Goal: Find specific page/section: Find specific page/section

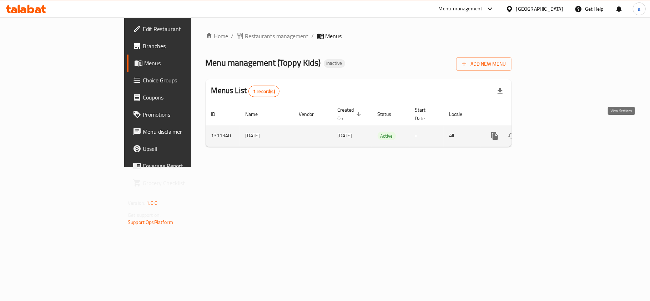
click at [550, 132] on icon "enhanced table" at bounding box center [545, 136] width 9 height 9
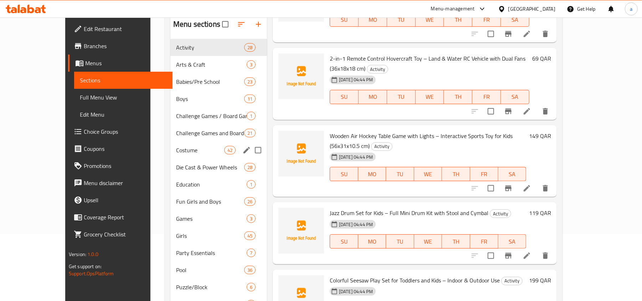
scroll to position [95, 0]
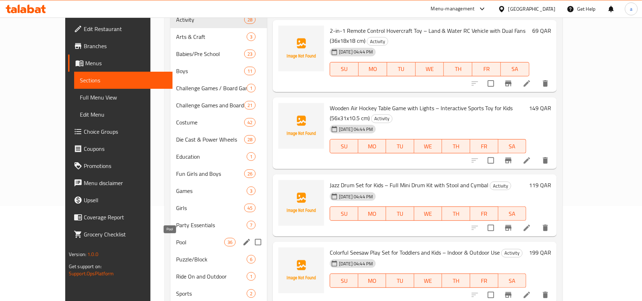
click at [176, 242] on span "Pool" at bounding box center [200, 242] width 48 height 9
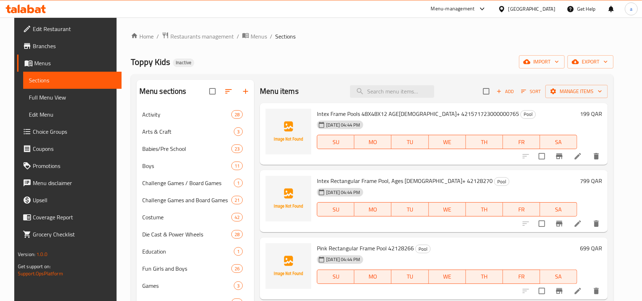
click at [374, 114] on span "Intex Frame Pools 48X48X12 AGE3+ 421571723000000765" at bounding box center [418, 113] width 202 height 11
click at [357, 113] on span "Intex Frame Pools 48X48X12 AGE3+ 421571723000000765" at bounding box center [418, 113] width 202 height 11
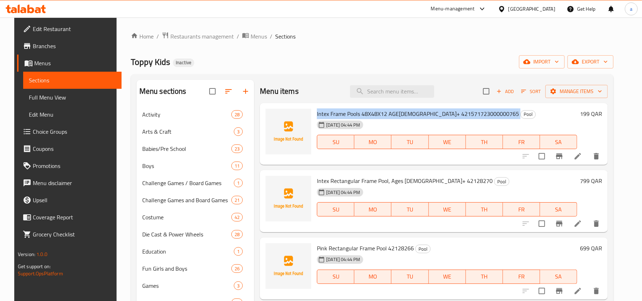
click at [357, 113] on span "Intex Frame Pools 48X48X12 AGE3+ 421571723000000765" at bounding box center [418, 113] width 202 height 11
copy h6 "Intex Frame Pools 48X48X12 AGE3+ 421571723000000765"
click at [256, 139] on div "Menu items Add Sort Manage items Intex Frame Pools 48X48X12 AGE3+ 4215717230000…" at bounding box center [431, 248] width 354 height 337
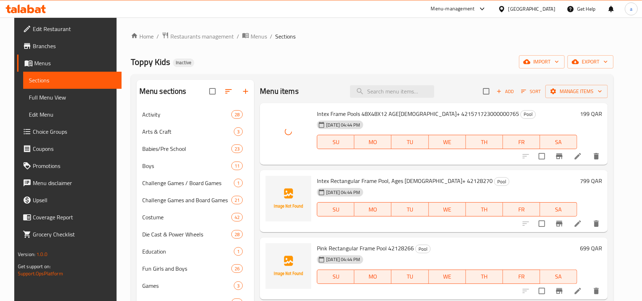
click at [368, 181] on span "Intex Rectangular Frame Pool, Ages 6+ 42128270" at bounding box center [405, 180] width 176 height 11
copy h6 "Intex Rectangular Frame Pool, Ages 6+ 42128270"
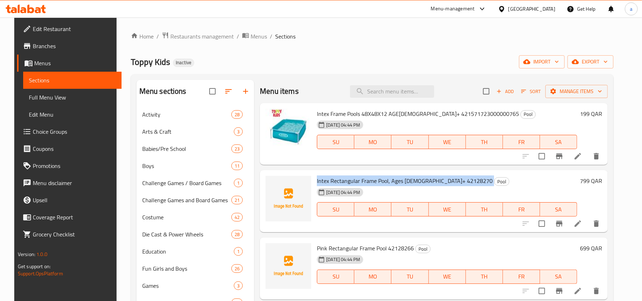
click at [361, 35] on ol "Home / Restaurants management / Menus / Sections" at bounding box center [372, 36] width 483 height 9
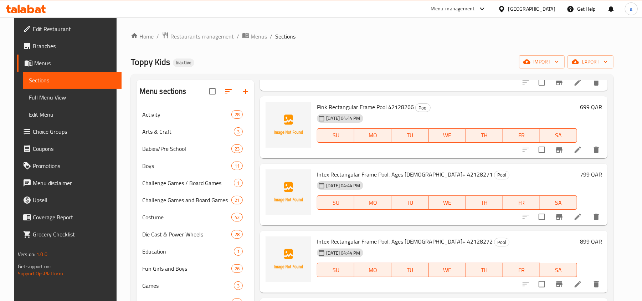
scroll to position [143, 0]
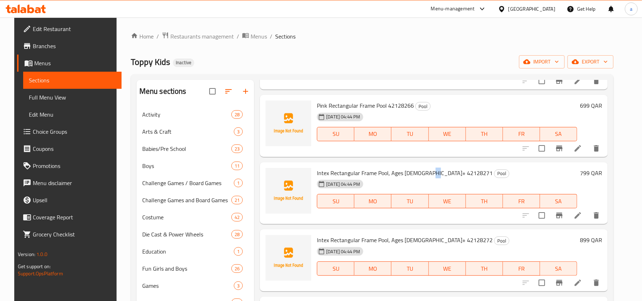
drag, startPoint x: 427, startPoint y: 174, endPoint x: 432, endPoint y: 173, distance: 5.2
click at [432, 173] on span "Intex Rectangular Frame Pool, Ages 6+ 42128271" at bounding box center [405, 173] width 176 height 11
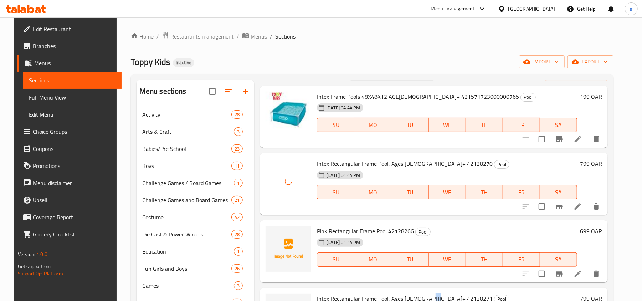
scroll to position [47, 0]
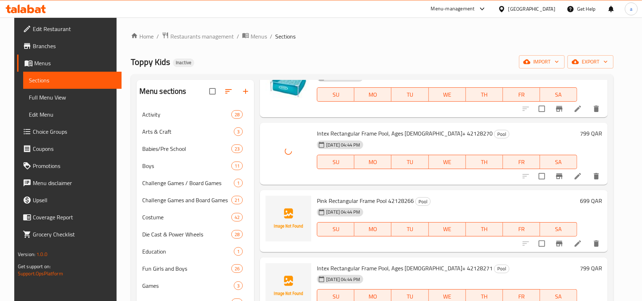
click at [334, 199] on span "Pink Rectangular Frame Pool 42128266" at bounding box center [365, 200] width 97 height 11
copy h6 "Pink Rectangular Frame Pool 42128266"
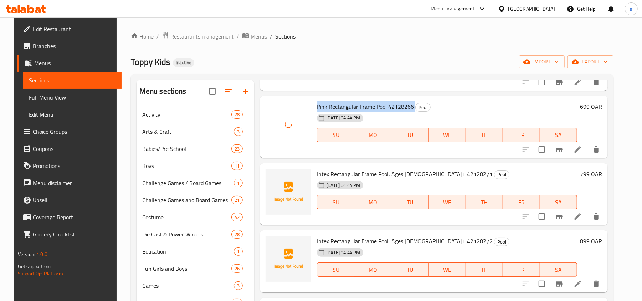
scroll to position [143, 0]
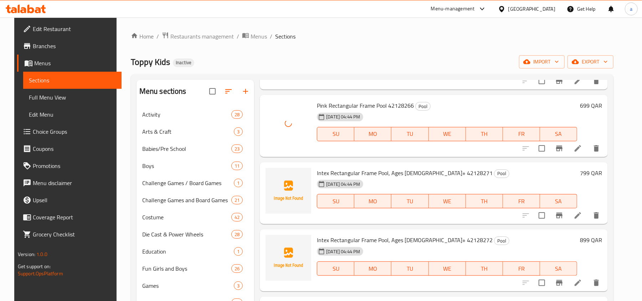
click at [354, 173] on span "Intex Rectangular Frame Pool, Ages 6+ 42128271" at bounding box center [405, 173] width 176 height 11
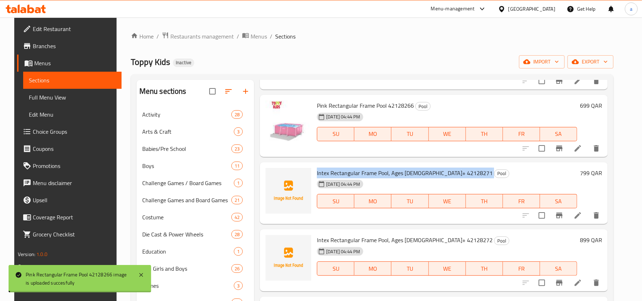
copy h6 "Intex Rectangular Frame Pool, Ages 6+ 42128271"
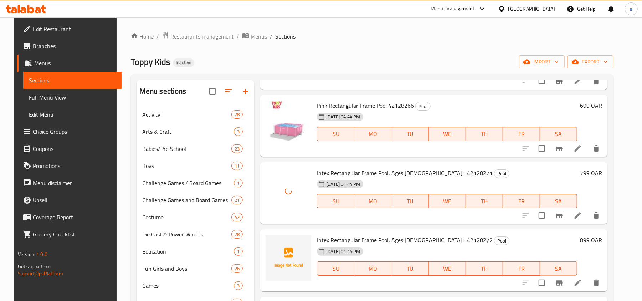
click at [370, 240] on span "Intex Rectangular Frame Pool, Ages 6+ 42128272" at bounding box center [405, 240] width 176 height 11
copy h6 "Intex Rectangular Frame Pool, Ages 6+ 42128272"
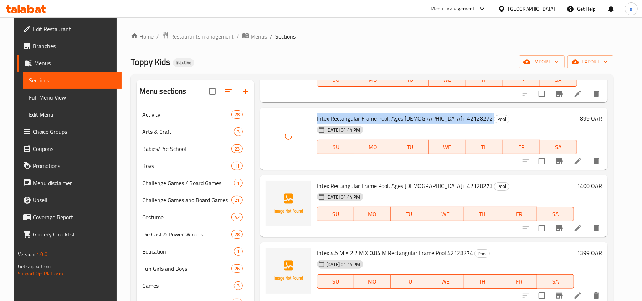
scroll to position [285, 0]
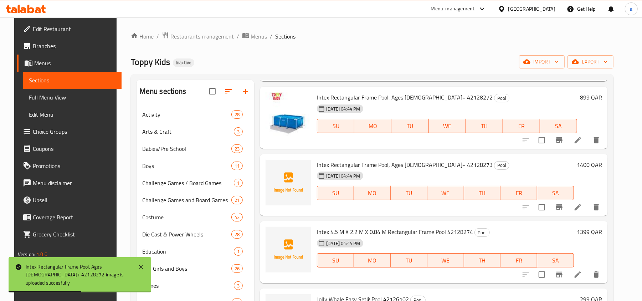
click at [365, 162] on span "Intex Rectangular Frame Pool, Ages [DEMOGRAPHIC_DATA]+ 42128273" at bounding box center [405, 164] width 176 height 11
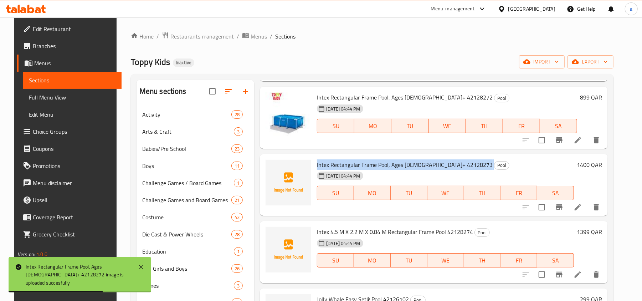
click at [365, 162] on span "Intex Rectangular Frame Pool, Ages [DEMOGRAPHIC_DATA]+ 42128273" at bounding box center [405, 164] width 176 height 11
copy h6 "Intex Rectangular Frame Pool, Ages [DEMOGRAPHIC_DATA]+ 42128273"
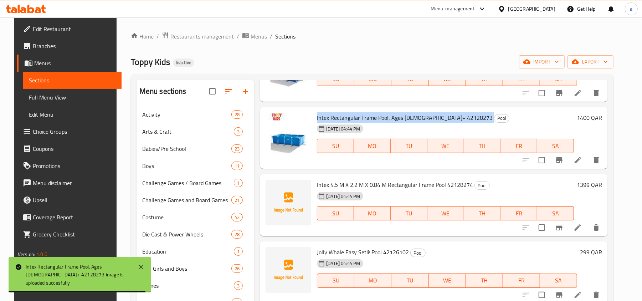
scroll to position [333, 0]
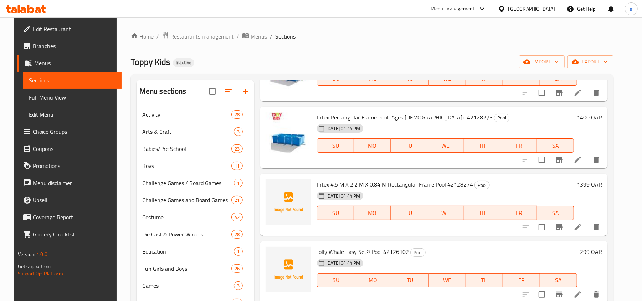
click at [350, 180] on span "Intex 4.5 M X 2.2 M X 0.84 M Rectangular Frame Pool 42128274" at bounding box center [395, 184] width 156 height 11
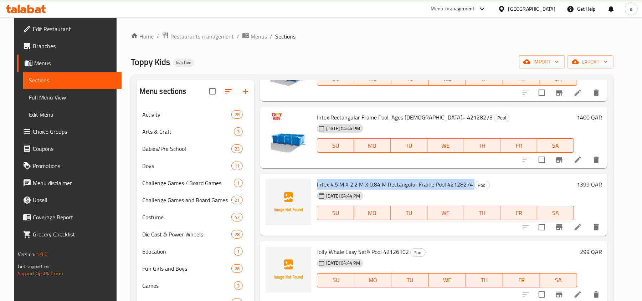
click at [350, 180] on span "Intex 4.5 M X 2.2 M X 0.84 M Rectangular Frame Pool 42128274" at bounding box center [395, 184] width 156 height 11
copy h6 "Intex 4.5 M X 2.2 M X 0.84 M Rectangular Frame Pool 42128274"
click at [452, 184] on span "Intex 4.5 M X 2.2 M X 0.84 M Rectangular Frame Pool 42128274" at bounding box center [395, 184] width 156 height 11
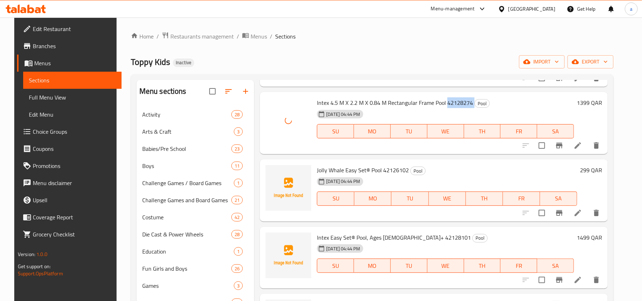
scroll to position [428, 0]
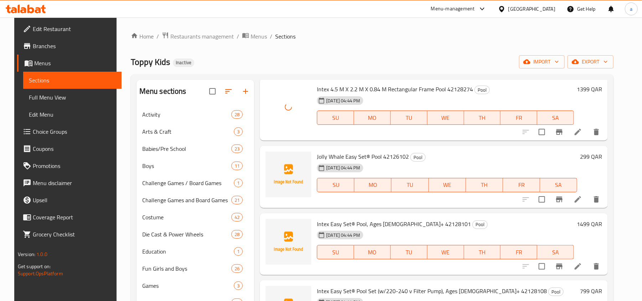
click at [387, 159] on span "Jolly Whale Easy Set® Pool 42126102" at bounding box center [363, 156] width 92 height 11
copy h6 "42126102"
click at [344, 157] on span "Jolly Whale Easy Set® Pool 42126102" at bounding box center [363, 156] width 92 height 11
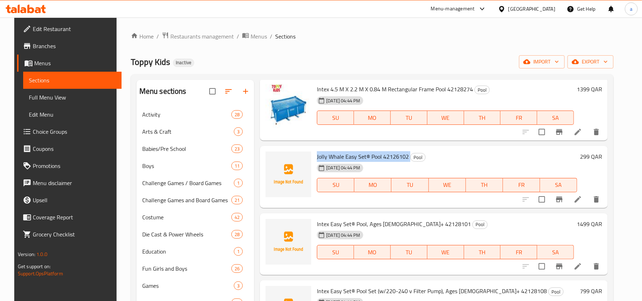
click at [344, 157] on span "Jolly Whale Easy Set® Pool 42126102" at bounding box center [363, 156] width 92 height 11
copy h6 "Jolly Whale Easy Set® Pool 42126102"
click at [391, 158] on span "Jolly Whale Easy Set® Pool 42126102" at bounding box center [363, 156] width 92 height 11
click at [331, 156] on span "Jolly Whale Easy Set® Pool 42126102" at bounding box center [363, 156] width 92 height 11
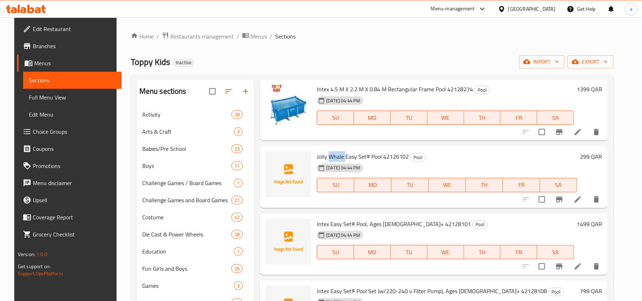
click at [331, 156] on span "Jolly Whale Easy Set® Pool 42126102" at bounding box center [363, 156] width 92 height 11
copy h6 "Jolly Whale Easy Set® Pool 42126102"
click at [373, 156] on span "Jolly Whale Easy Set® Pool 42126102" at bounding box center [363, 156] width 92 height 11
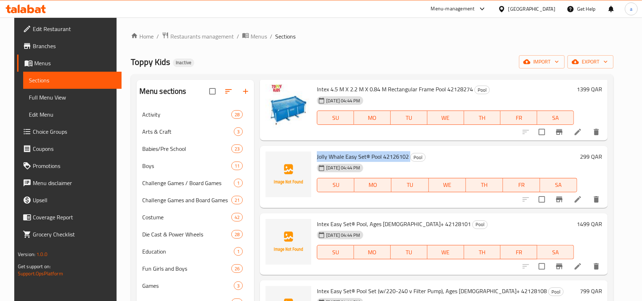
click at [373, 156] on span "Jolly Whale Easy Set® Pool 42126102" at bounding box center [363, 156] width 92 height 11
click at [348, 90] on span "Intex 4.5 M X 2.2 M X 0.84 M Rectangular Frame Pool 42128274" at bounding box center [395, 89] width 156 height 11
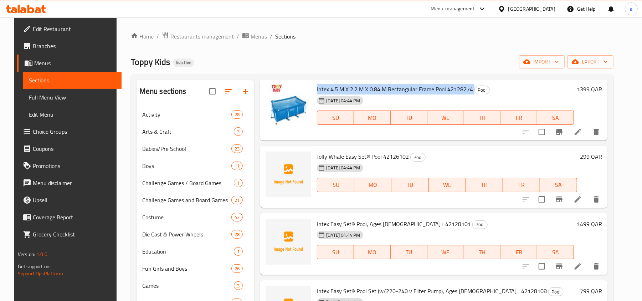
click at [348, 90] on span "Intex 4.5 M X 2.2 M X 0.84 M Rectangular Frame Pool 42128274" at bounding box center [395, 89] width 156 height 11
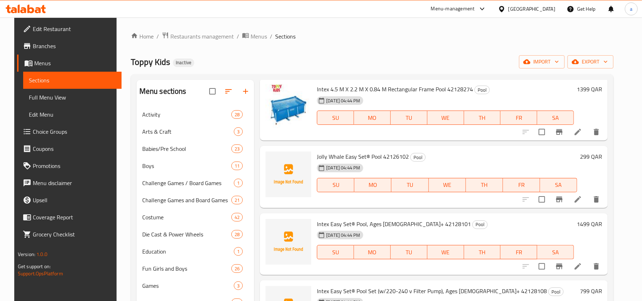
click at [340, 226] on span "Intex Easy Set® Pool, Ages [DEMOGRAPHIC_DATA]+ 42128101" at bounding box center [394, 224] width 154 height 11
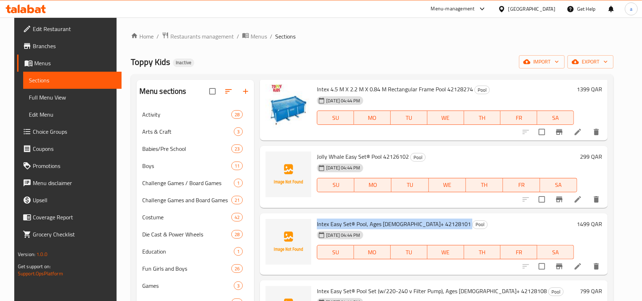
click at [340, 226] on span "Intex Easy Set® Pool, Ages [DEMOGRAPHIC_DATA]+ 42128101" at bounding box center [394, 224] width 154 height 11
click at [367, 221] on span "Intex Easy Set® Pool, Ages [DEMOGRAPHIC_DATA]+ 42128101" at bounding box center [394, 224] width 154 height 11
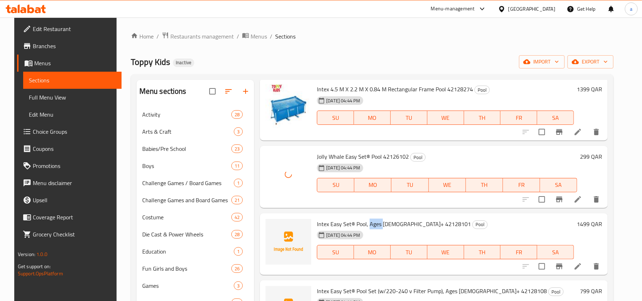
click at [367, 221] on span "Intex Easy Set® Pool, Ages [DEMOGRAPHIC_DATA]+ 42128101" at bounding box center [394, 224] width 154 height 11
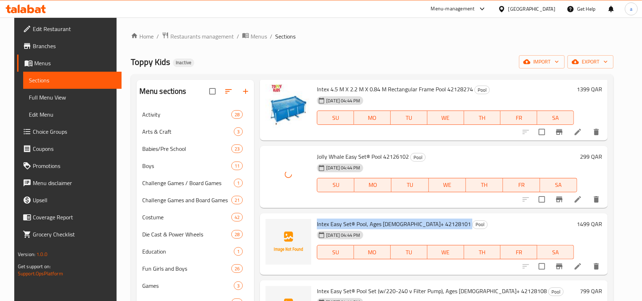
click at [367, 221] on span "Intex Easy Set® Pool, Ages [DEMOGRAPHIC_DATA]+ 42128101" at bounding box center [394, 224] width 154 height 11
click at [390, 157] on span "Jolly Whale Easy Set® Pool 42126102" at bounding box center [363, 156] width 92 height 11
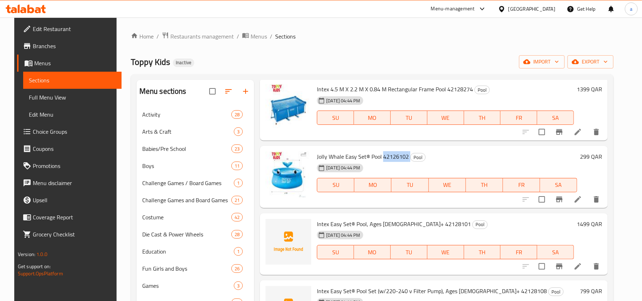
click at [390, 157] on span "Jolly Whale Easy Set® Pool 42126102" at bounding box center [363, 156] width 92 height 11
click at [386, 227] on span "Intex Easy Set® Pool, Ages [DEMOGRAPHIC_DATA]+ 42128101" at bounding box center [394, 224] width 154 height 11
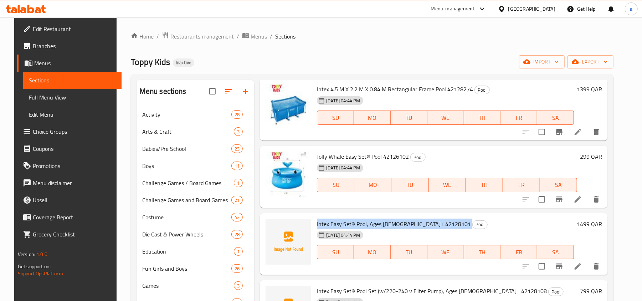
click at [386, 227] on span "Intex Easy Set® Pool, Ages [DEMOGRAPHIC_DATA]+ 42128101" at bounding box center [394, 224] width 154 height 11
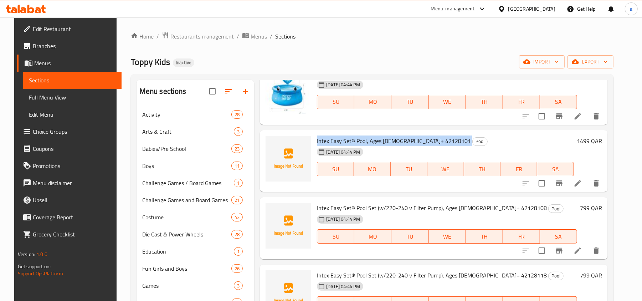
scroll to position [523, 0]
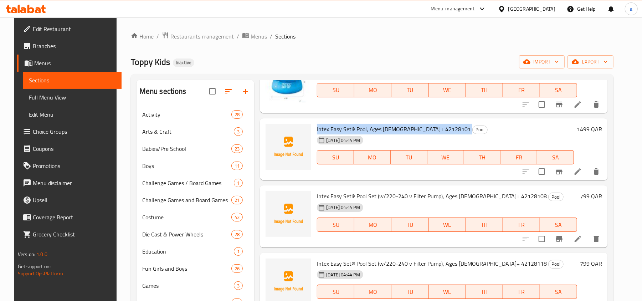
click at [327, 128] on span "Intex Easy Set® Pool, Ages [DEMOGRAPHIC_DATA]+ 42128101" at bounding box center [394, 129] width 154 height 11
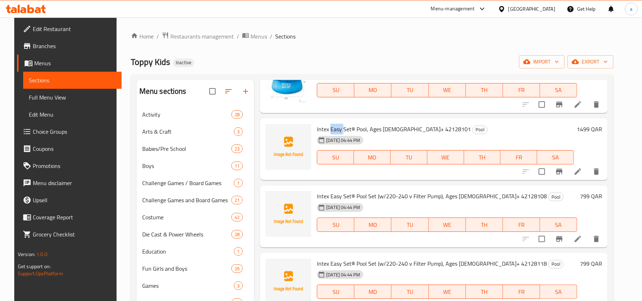
click at [327, 128] on span "Intex Easy Set® Pool, Ages [DEMOGRAPHIC_DATA]+ 42128101" at bounding box center [394, 129] width 154 height 11
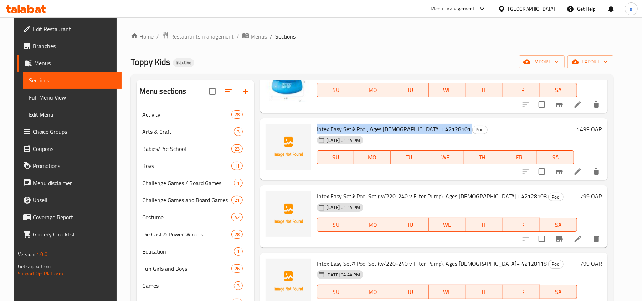
click at [327, 128] on span "Intex Easy Set® Pool, Ages [DEMOGRAPHIC_DATA]+ 42128101" at bounding box center [394, 129] width 154 height 11
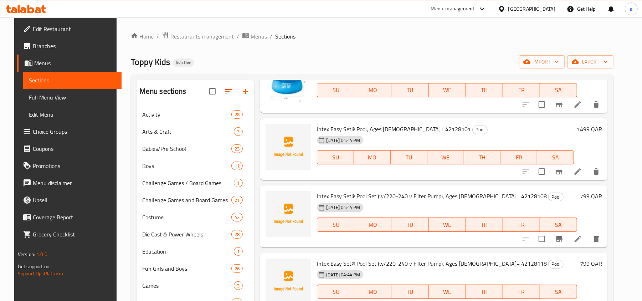
click at [336, 196] on span "Intex Easy Set® Pool Set (w/220-240 v Filter Pump), Ages [DEMOGRAPHIC_DATA]+ 42…" at bounding box center [432, 196] width 230 height 11
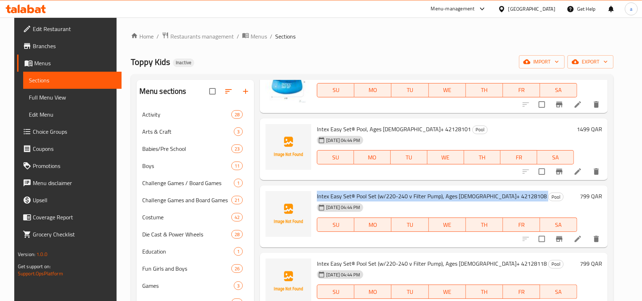
click at [336, 196] on span "Intex Easy Set® Pool Set (w/220-240 v Filter Pump), Ages [DEMOGRAPHIC_DATA]+ 42…" at bounding box center [432, 196] width 230 height 11
click at [378, 199] on span "Intex Easy Set® Pool Set (w/220-240 v Filter Pump), Ages [DEMOGRAPHIC_DATA]+ 42…" at bounding box center [432, 196] width 230 height 11
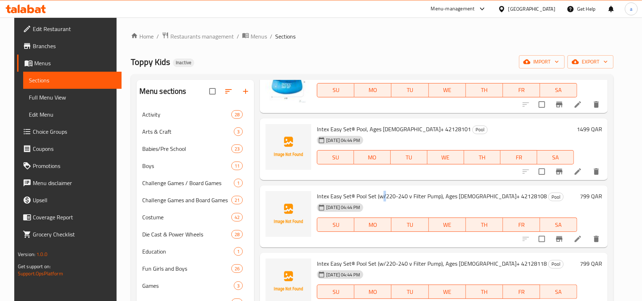
click at [378, 199] on span "Intex Easy Set® Pool Set (w/220-240 v Filter Pump), Ages [DEMOGRAPHIC_DATA]+ 42…" at bounding box center [432, 196] width 230 height 11
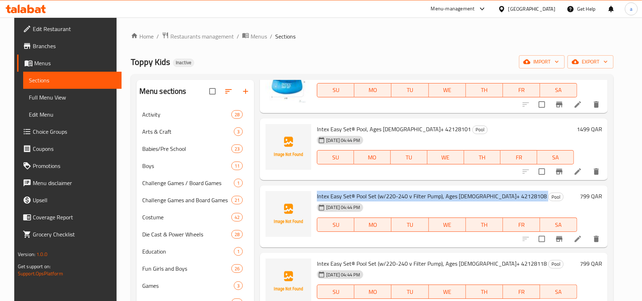
click at [378, 199] on span "Intex Easy Set® Pool Set (w/220-240 v Filter Pump), Ages [DEMOGRAPHIC_DATA]+ 42…" at bounding box center [432, 196] width 230 height 11
click at [474, 198] on span "Intex Easy Set® Pool Set (w/220-240 v Filter Pump), Ages [DEMOGRAPHIC_DATA]+ 42…" at bounding box center [432, 196] width 230 height 11
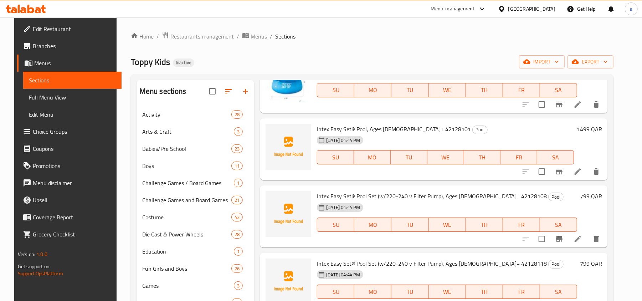
click at [474, 198] on span "Intex Easy Set® Pool Set (w/220-240 v Filter Pump), Ages [DEMOGRAPHIC_DATA]+ 42…" at bounding box center [432, 196] width 230 height 11
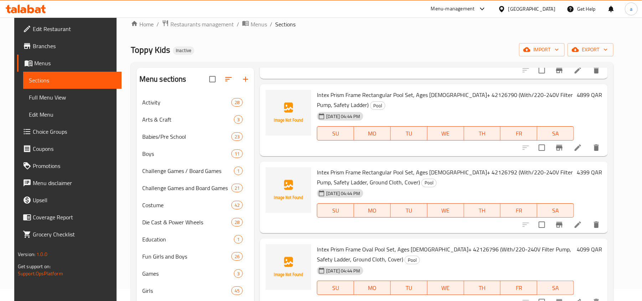
scroll to position [136, 0]
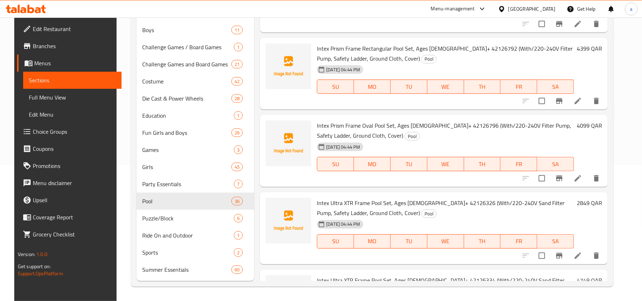
click at [344, 275] on span "Intex Ultra XTR Frame Pool Set, Ages [DEMOGRAPHIC_DATA]+ 42126334 (With/220-240…" at bounding box center [441, 285] width 248 height 21
click at [334, 275] on span "Intex Ultra XTR Frame Pool Set, Ages [DEMOGRAPHIC_DATA]+ 42126334 (With/220-240…" at bounding box center [441, 285] width 248 height 21
drag, startPoint x: 314, startPoint y: 219, endPoint x: 334, endPoint y: 220, distance: 20.3
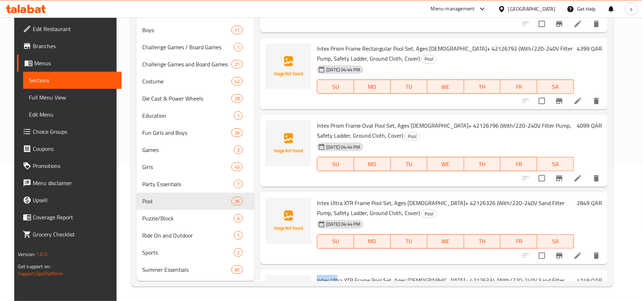
click at [334, 275] on span "Intex Ultra XTR Frame Pool Set, Ages [DEMOGRAPHIC_DATA]+ 42126334 (With/220-240…" at bounding box center [441, 285] width 248 height 21
click at [335, 275] on span "Intex Ultra XTR Frame Pool Set, Ages [DEMOGRAPHIC_DATA]+ 42126334 (With/220-240…" at bounding box center [441, 285] width 248 height 21
click at [317, 275] on span "Intex Ultra XTR Frame Pool Set, Ages [DEMOGRAPHIC_DATA]+ 42126334 (With/220-240…" at bounding box center [441, 285] width 248 height 21
drag, startPoint x: 311, startPoint y: 219, endPoint x: 435, endPoint y: 222, distance: 123.8
click at [435, 273] on div "Intex Ultra XTR Frame Pool Set, Ages 6+ 42126334 (With/220-240V Sand Filter Pum…" at bounding box center [445, 306] width 263 height 66
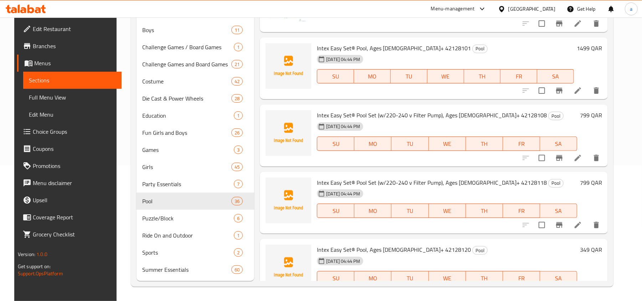
scroll to position [470, 0]
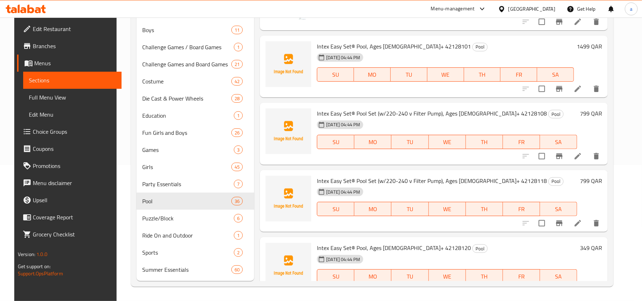
click at [371, 180] on span "Intex Easy Set® Pool Set (w/220-240 v Filter Pump), Ages [DEMOGRAPHIC_DATA]+ 42…" at bounding box center [432, 180] width 230 height 11
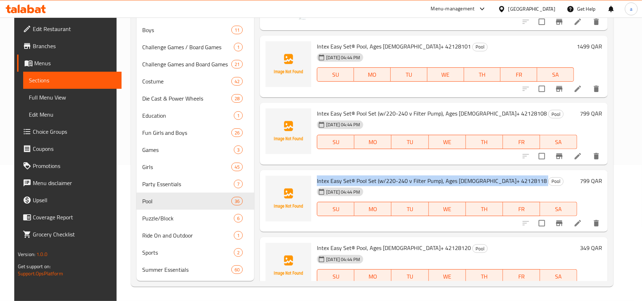
click at [371, 180] on span "Intex Easy Set® Pool Set (w/220-240 v Filter Pump), Ages [DEMOGRAPHIC_DATA]+ 42…" at bounding box center [432, 180] width 230 height 11
click at [472, 183] on span "Intex Easy Set® Pool Set (w/220-240 v Filter Pump), Ages [DEMOGRAPHIC_DATA]+ 42…" at bounding box center [432, 180] width 230 height 11
click at [396, 248] on span "Intex Easy Set® Pool, Ages [DEMOGRAPHIC_DATA]+ 42128120" at bounding box center [394, 248] width 154 height 11
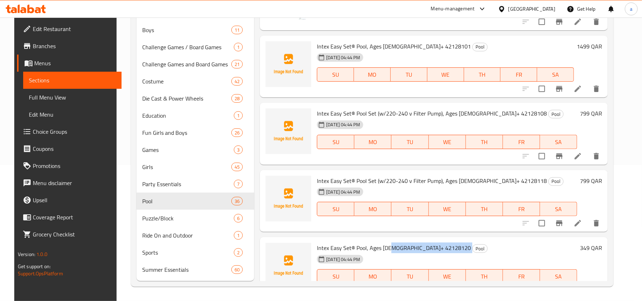
click at [396, 248] on span "Intex Easy Set® Pool, Ages [DEMOGRAPHIC_DATA]+ 42128120" at bounding box center [394, 248] width 154 height 11
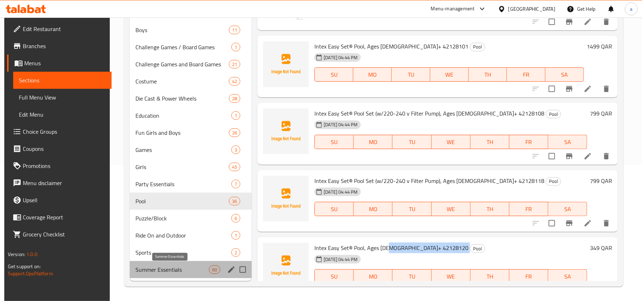
click at [154, 270] on span "Summer Essentials" at bounding box center [172, 269] width 73 height 9
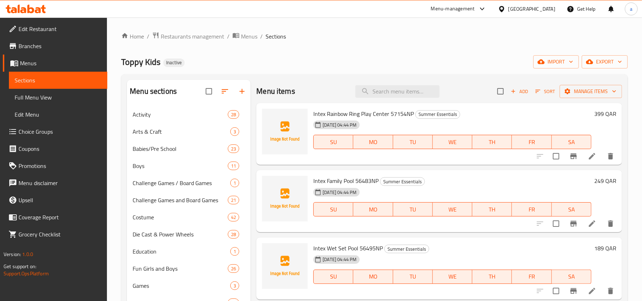
click at [352, 113] on span "Intex Rainbow Ring Play Center 57154NP" at bounding box center [364, 113] width 101 height 11
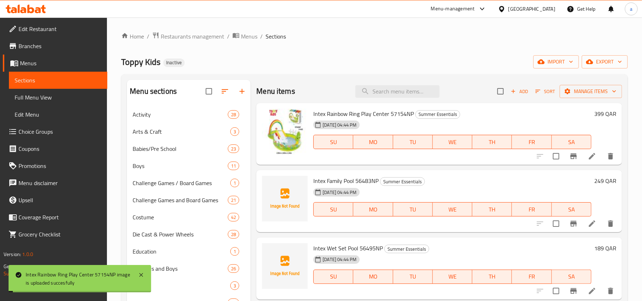
click at [360, 182] on span "Intex Family Pool 56483NP" at bounding box center [346, 180] width 65 height 11
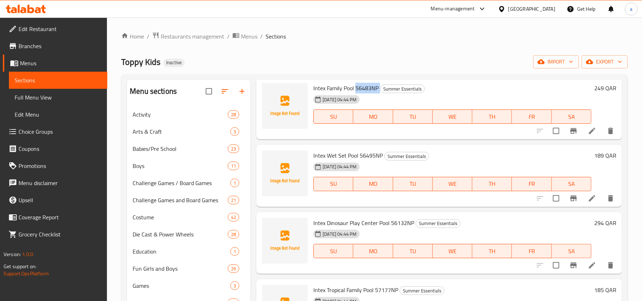
scroll to position [95, 0]
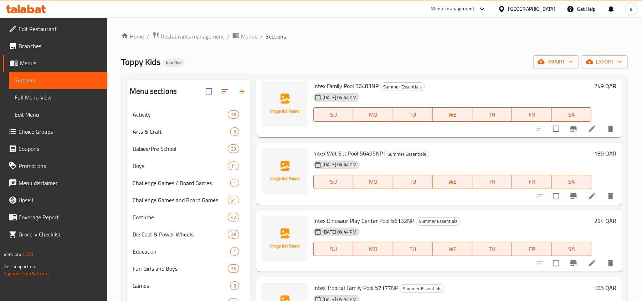
click at [337, 153] on span "Intex Wet Set Pool 56495NP" at bounding box center [349, 153] width 70 height 11
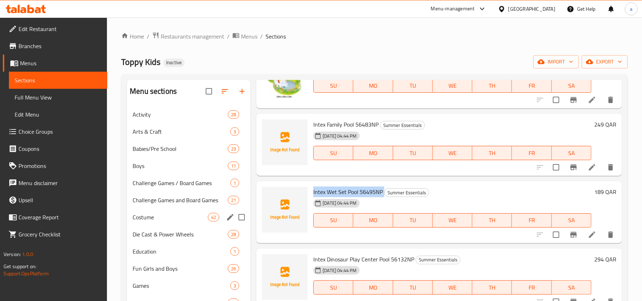
scroll to position [47, 0]
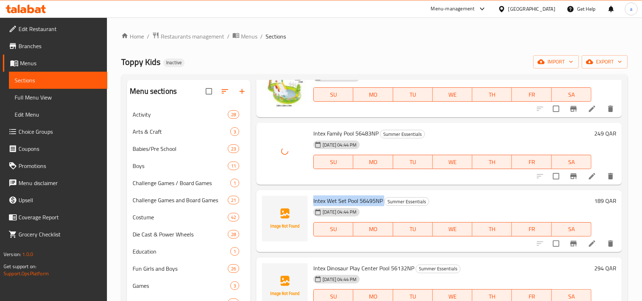
click at [346, 202] on span "Intex Wet Set Pool 56495NP" at bounding box center [349, 200] width 70 height 11
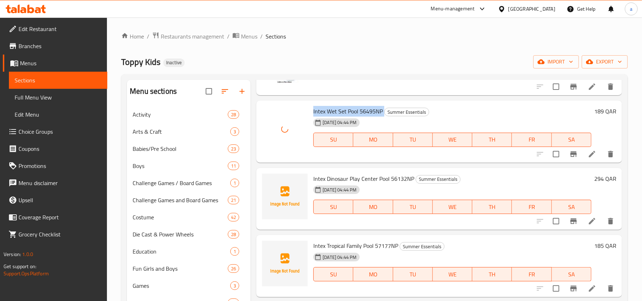
scroll to position [143, 0]
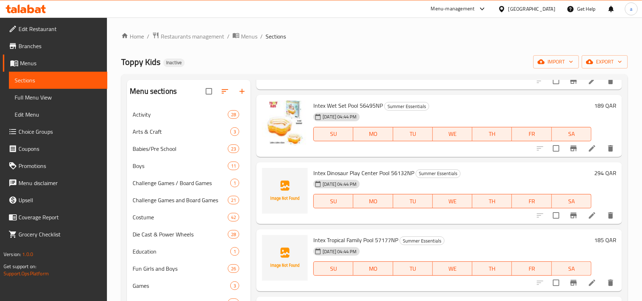
click at [348, 173] on span "Intex Dinosaur Play Center Pool 56132NP" at bounding box center [364, 173] width 101 height 11
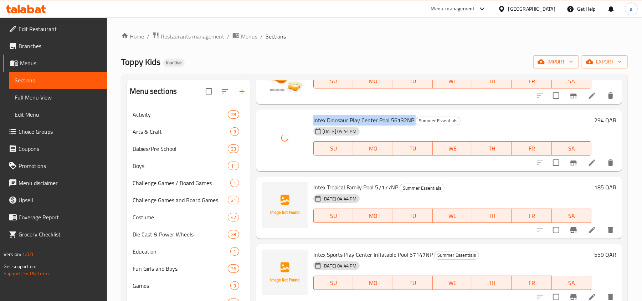
scroll to position [190, 0]
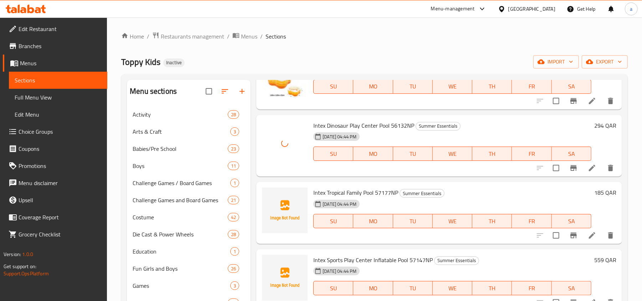
click at [345, 193] on span "Intex Tropical Family Pool 57177NP" at bounding box center [356, 192] width 85 height 11
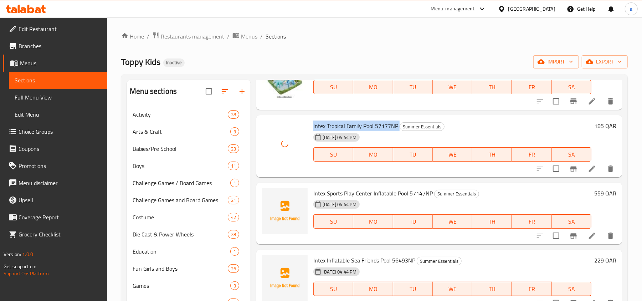
scroll to position [285, 0]
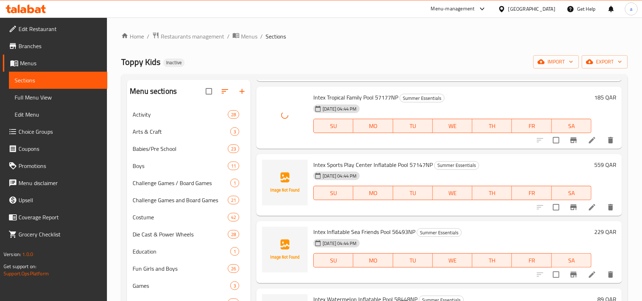
click at [326, 166] on span "Intex Sports Play Center Inflatable Pool 57147NP" at bounding box center [373, 164] width 119 height 11
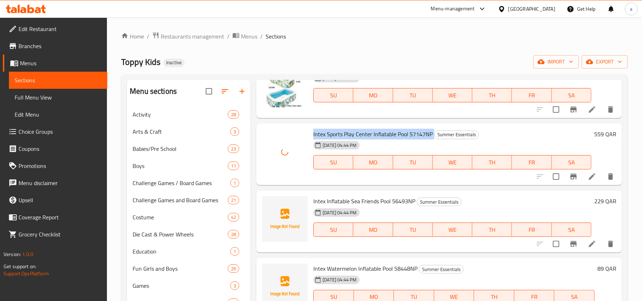
scroll to position [333, 0]
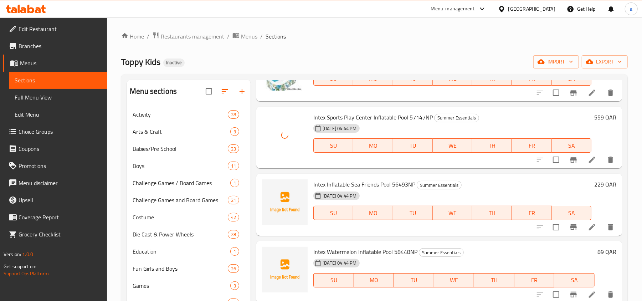
click at [383, 183] on span "Intex Inflatable Sea Friends Pool 56493NP" at bounding box center [365, 184] width 102 height 11
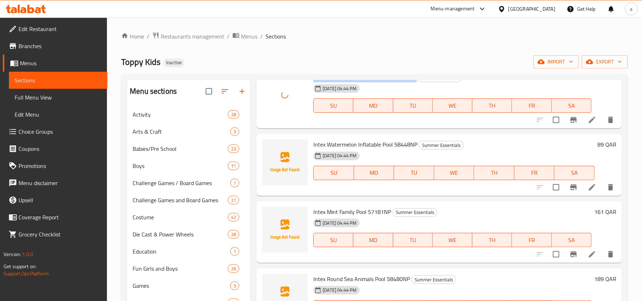
scroll to position [380, 0]
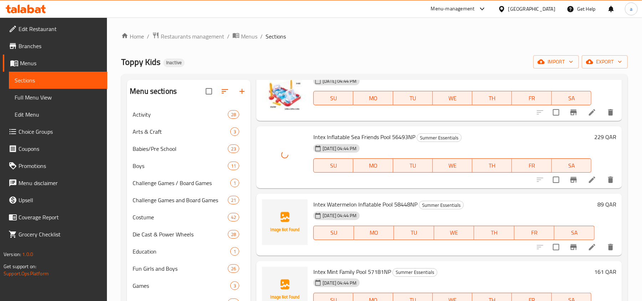
click at [347, 205] on span "Intex Watermelon Inflatable Pool 58448NP" at bounding box center [366, 204] width 104 height 11
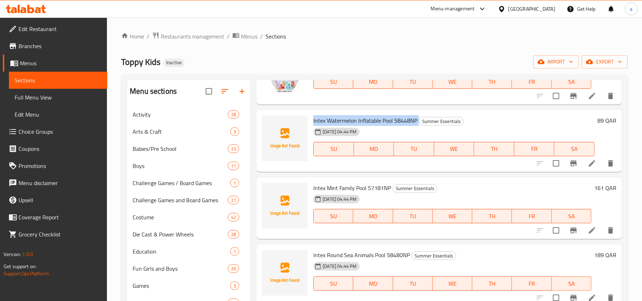
scroll to position [475, 0]
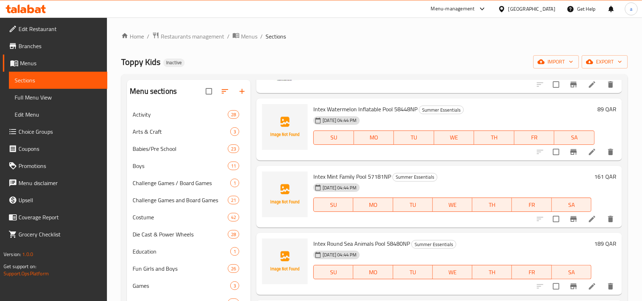
click at [331, 176] on span "Intex Mint Family Pool 57181NP" at bounding box center [353, 176] width 78 height 11
click at [355, 176] on span "Intex Mint Family Pool 57181NP" at bounding box center [353, 176] width 78 height 11
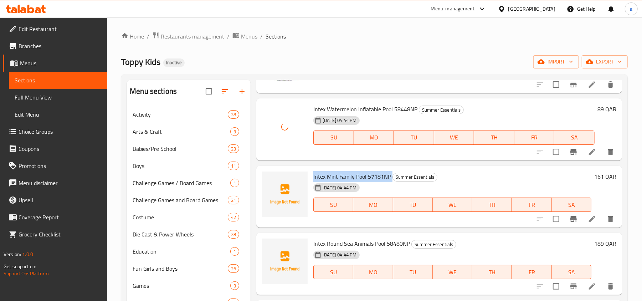
click at [355, 176] on span "Intex Mint Family Pool 57181NP" at bounding box center [353, 176] width 78 height 11
click at [350, 176] on span "Intex Mint Family Pool 57181NP" at bounding box center [353, 176] width 78 height 11
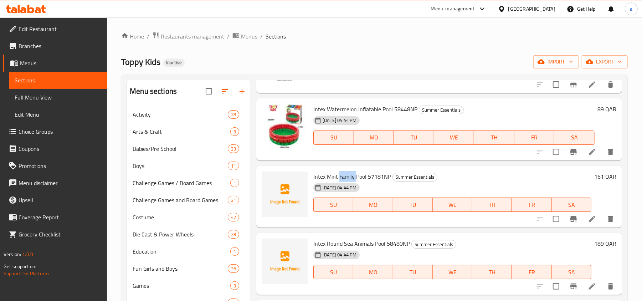
click at [350, 176] on span "Intex Mint Family Pool 57181NP" at bounding box center [353, 176] width 78 height 11
click at [325, 239] on span "Intex Round Sea Animals Pool 58480NP" at bounding box center [362, 243] width 97 height 11
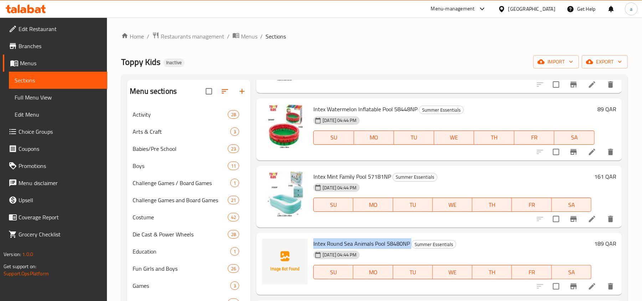
click at [325, 239] on span "Intex Round Sea Animals Pool 58480NP" at bounding box center [362, 243] width 97 height 11
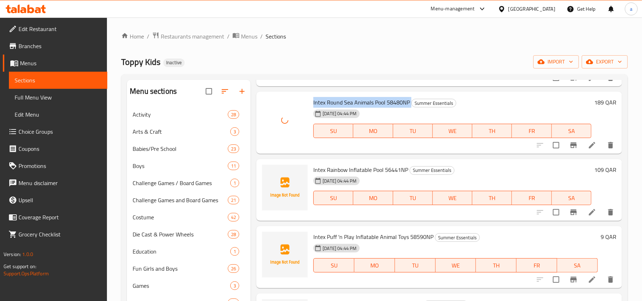
scroll to position [618, 0]
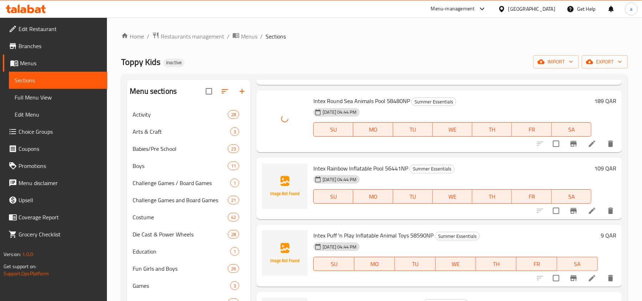
click at [360, 167] on span "Intex Rainbow Inflatable Pool 56441NP" at bounding box center [361, 168] width 95 height 11
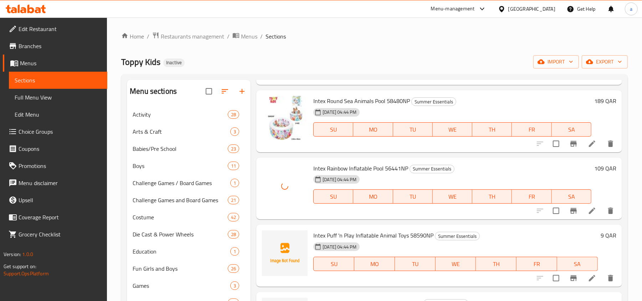
click at [352, 232] on span "Intex Puff 'n Play Inflatable Animal Toys 58590NP" at bounding box center [374, 235] width 120 height 11
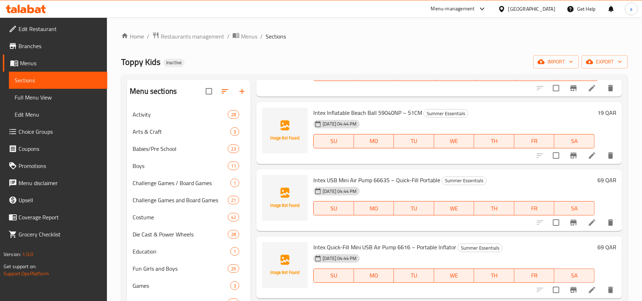
scroll to position [761, 0]
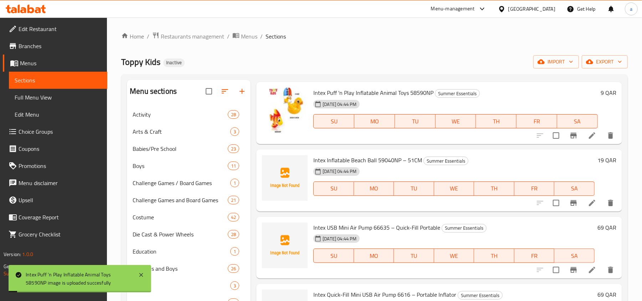
click at [363, 159] on span "Intex Inflatable Beach Ball 59040NP – 51CM" at bounding box center [368, 160] width 109 height 11
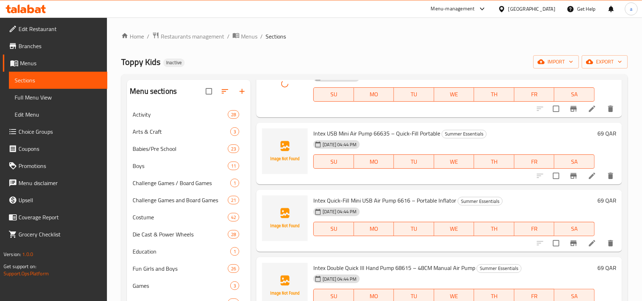
scroll to position [856, 0]
click at [351, 128] on span "Intex USB Mini Air Pump 66635 – Quick-Fill Portable" at bounding box center [377, 132] width 127 height 11
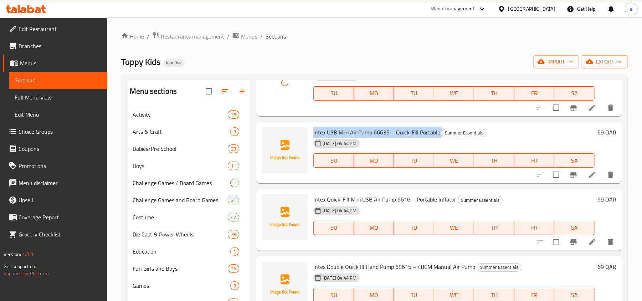
click at [351, 128] on span "Intex USB Mini Air Pump 66635 – Quick-Fill Portable" at bounding box center [377, 132] width 127 height 11
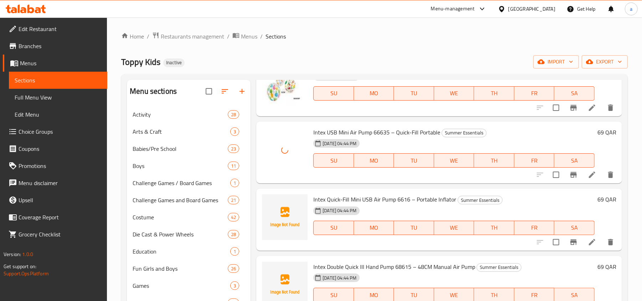
click at [395, 198] on span "Intex Quick-Fill Mini USB Air Pump 6616 – Portable Inflator" at bounding box center [385, 199] width 143 height 11
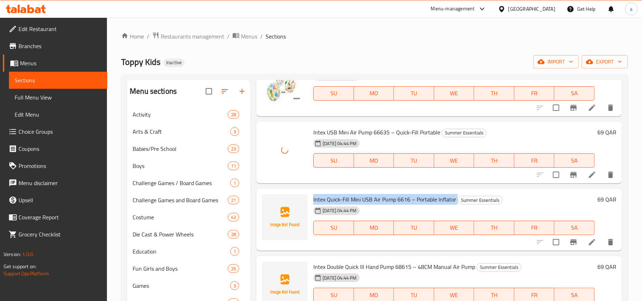
click at [395, 198] on span "Intex Quick-Fill Mini USB Air Pump 6616 – Portable Inflator" at bounding box center [385, 199] width 143 height 11
click at [359, 196] on span "Intex Quick-Fill Mini USB Air Pump 6616 – Portable Inflator" at bounding box center [385, 199] width 143 height 11
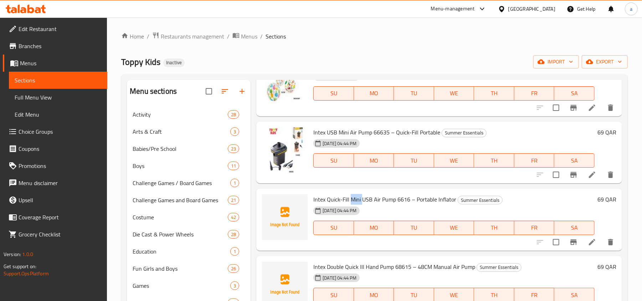
click at [359, 196] on span "Intex Quick-Fill Mini USB Air Pump 6616 – Portable Inflator" at bounding box center [385, 199] width 143 height 11
click at [355, 129] on span "Intex USB Mini Air Pump 66635 – Quick-Fill Portable" at bounding box center [377, 132] width 127 height 11
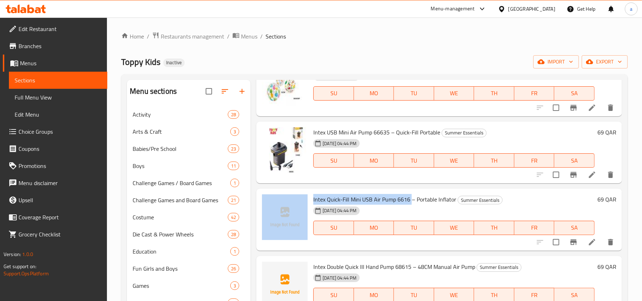
drag, startPoint x: 410, startPoint y: 199, endPoint x: 300, endPoint y: 188, distance: 110.7
click at [300, 188] on div "Menu items Add Sort Manage items Intex Rainbow Ring Play Center 57154NP Summer …" at bounding box center [437, 248] width 372 height 337
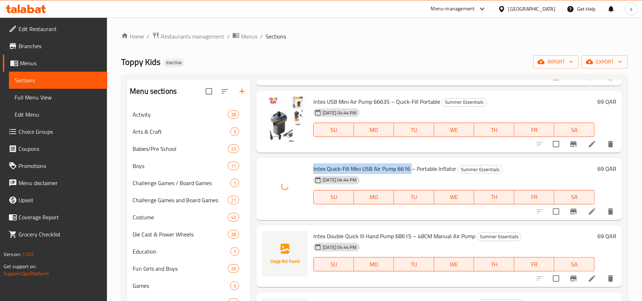
scroll to position [904, 0]
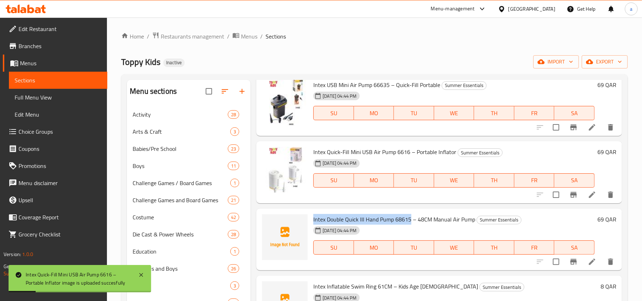
drag, startPoint x: 314, startPoint y: 219, endPoint x: 409, endPoint y: 223, distance: 95.7
click at [409, 223] on div "Intex Double Quick III Hand Pump 68615 – 48CM Manual Air Pump Summer Essentials…" at bounding box center [454, 240] width 287 height 56
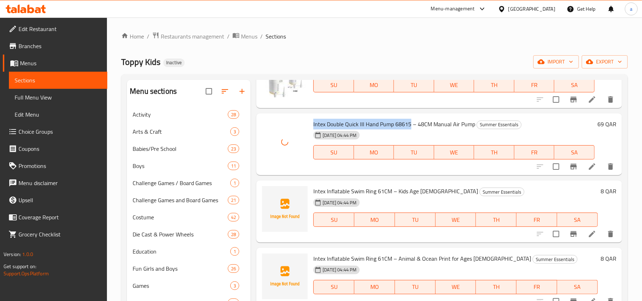
scroll to position [1046, 0]
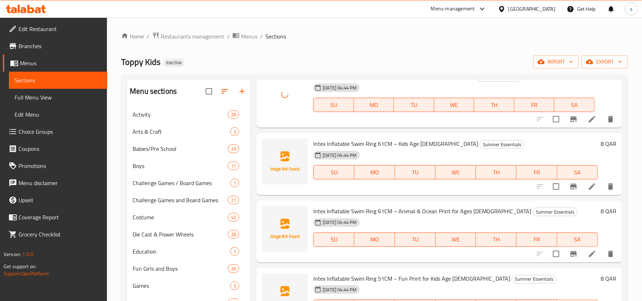
click at [338, 143] on span "Intex Inflatable Swim Ring 61CM – Kids Age [DEMOGRAPHIC_DATA]" at bounding box center [396, 143] width 165 height 11
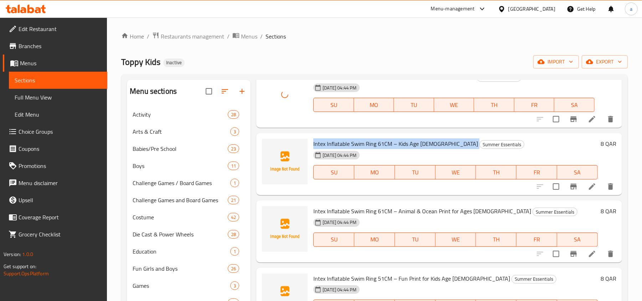
click at [338, 143] on span "Intex Inflatable Swim Ring 61CM – Kids Age [DEMOGRAPHIC_DATA]" at bounding box center [396, 143] width 165 height 11
click at [385, 144] on span "Intex Inflatable Swim Ring 61CM – Kids Age [DEMOGRAPHIC_DATA]" at bounding box center [396, 143] width 165 height 11
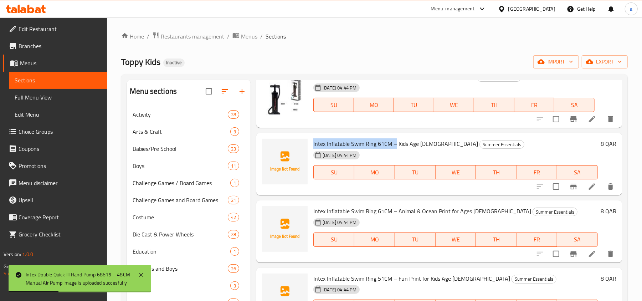
drag, startPoint x: 395, startPoint y: 144, endPoint x: 313, endPoint y: 139, distance: 82.6
click at [313, 139] on div "Intex Inflatable Swim Ring 61CM – Kids Age 6 to 10 Summer Essentials 12-09-2025…" at bounding box center [456, 164] width 290 height 56
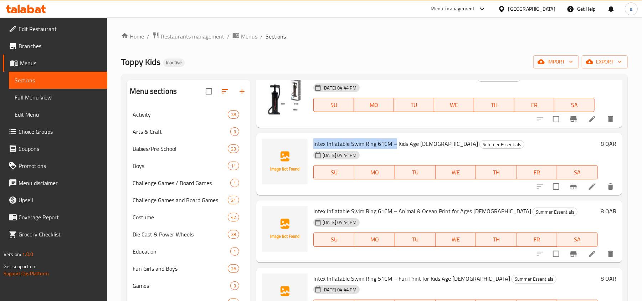
click at [401, 144] on span "Intex Inflatable Swim Ring 61CM – Kids Age [DEMOGRAPHIC_DATA]" at bounding box center [396, 143] width 165 height 11
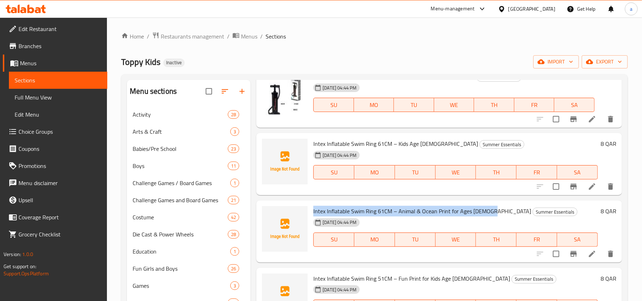
drag, startPoint x: 312, startPoint y: 212, endPoint x: 487, endPoint y: 215, distance: 174.5
click at [487, 215] on div "Intex Inflatable Swim Ring 61CM – Animal & Ocean Print for Ages 6 to 10 Summer …" at bounding box center [456, 231] width 290 height 56
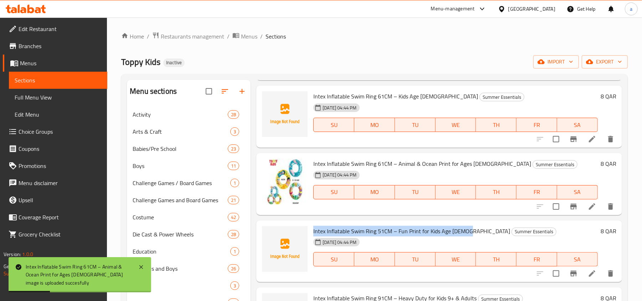
drag, startPoint x: 311, startPoint y: 232, endPoint x: 465, endPoint y: 231, distance: 154.1
click at [464, 231] on div "Intex Inflatable Swim Ring 51CM – Fun Print for Kids Age 3 to 6 Summer Essentia…" at bounding box center [456, 251] width 290 height 56
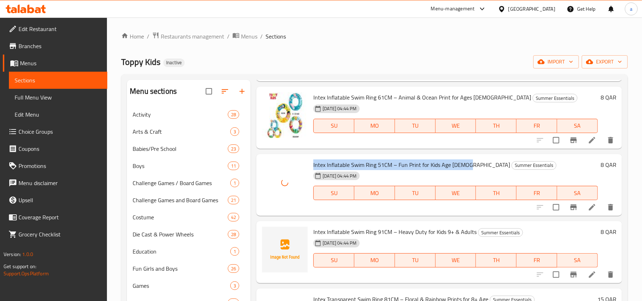
scroll to position [1189, 0]
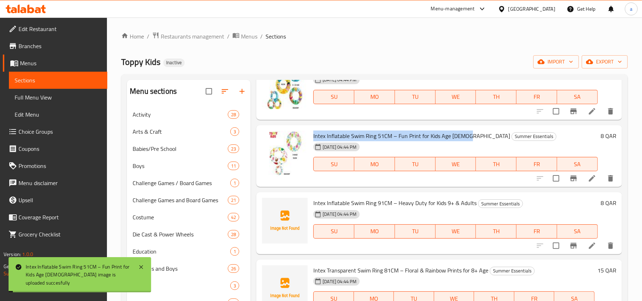
click at [315, 203] on span "Intex Inflatable Swim Ring 91CM – Heavy Duty for Kids 9+ & Adults" at bounding box center [395, 203] width 163 height 11
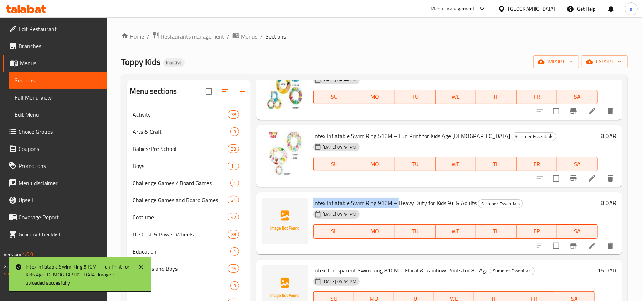
drag, startPoint x: 314, startPoint y: 202, endPoint x: 398, endPoint y: 205, distance: 84.2
click at [398, 205] on span "Intex Inflatable Swim Ring 91CM – Heavy Duty for Kids 9+ & Adults" at bounding box center [395, 203] width 163 height 11
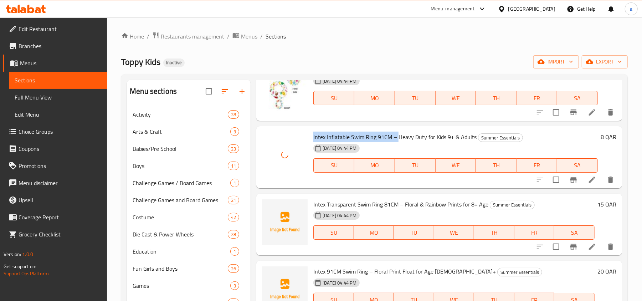
scroll to position [1284, 0]
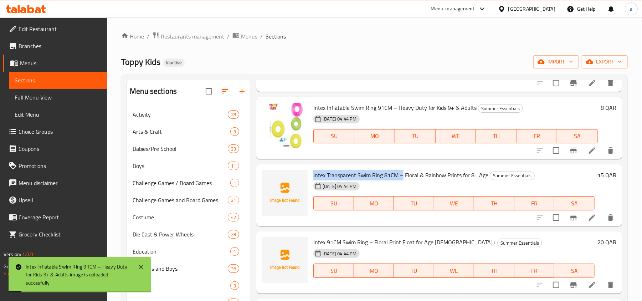
drag, startPoint x: 313, startPoint y: 175, endPoint x: 402, endPoint y: 176, distance: 89.2
click at [402, 176] on span "Intex Transparent Swim Ring 81CM – Floral & Rainbow Prints for 8+ Age" at bounding box center [401, 175] width 175 height 11
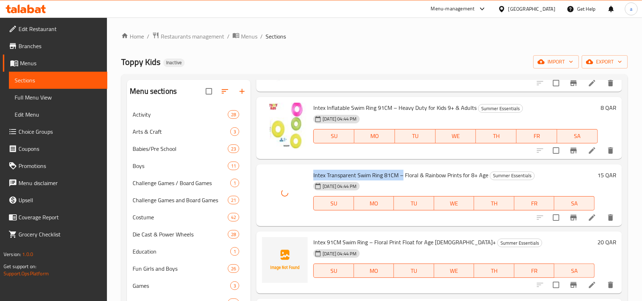
scroll to position [1332, 0]
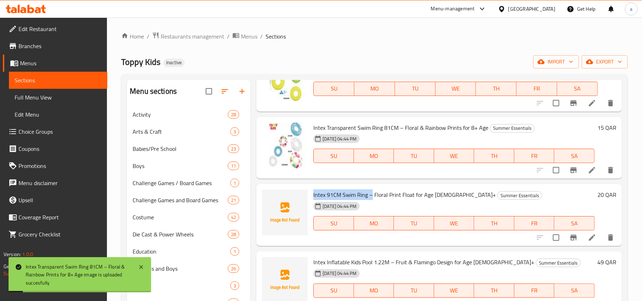
drag, startPoint x: 311, startPoint y: 193, endPoint x: 373, endPoint y: 198, distance: 61.5
click at [373, 198] on div "Intex 91CM Swim Ring – Floral Print Float for Age 9+ Summer Essentials 12-09-20…" at bounding box center [454, 215] width 287 height 56
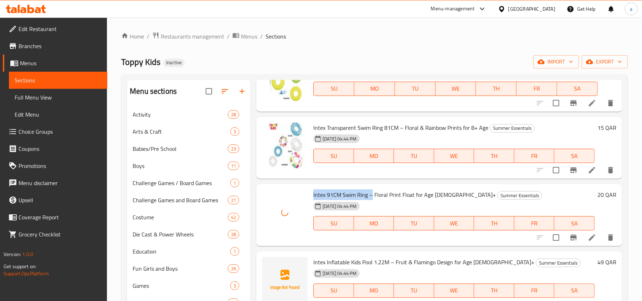
scroll to position [1427, 0]
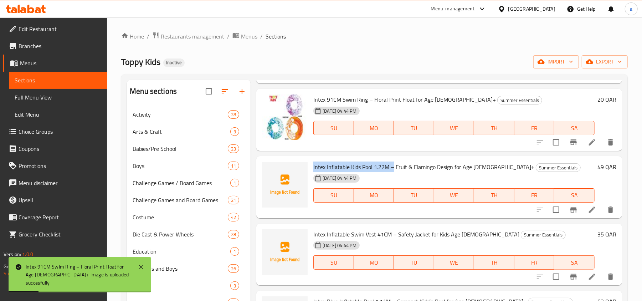
drag, startPoint x: 312, startPoint y: 166, endPoint x: 395, endPoint y: 169, distance: 82.8
click at [395, 169] on div "Intex Inflatable Kids Pool 1.22M – Fruit & Flamingo Design for Age 2+ Summer Es…" at bounding box center [454, 187] width 287 height 56
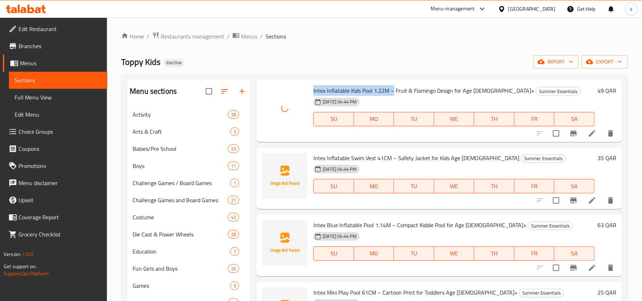
scroll to position [1522, 0]
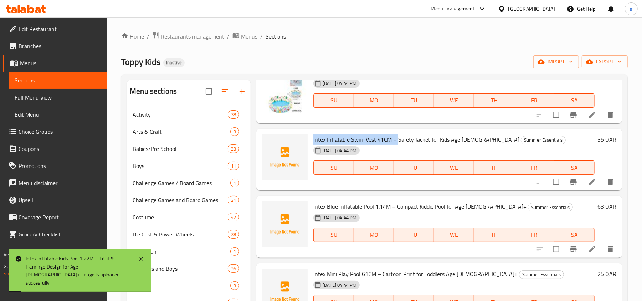
drag, startPoint x: 313, startPoint y: 138, endPoint x: 398, endPoint y: 134, distance: 85.3
click at [398, 134] on div "Intex Inflatable Swim Vest 41CM – Safety Jacket for Kids Age 3–6 Summer Essenti…" at bounding box center [454, 160] width 287 height 56
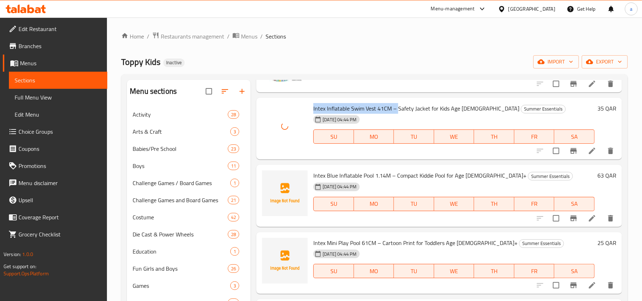
scroll to position [1569, 0]
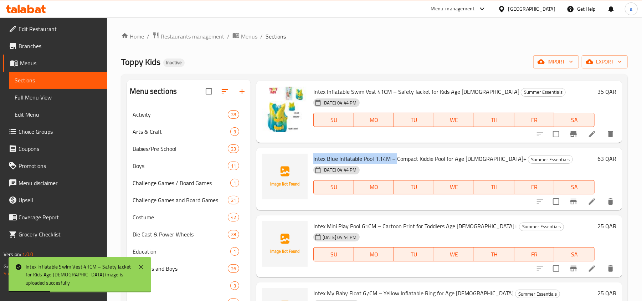
drag, startPoint x: 312, startPoint y: 158, endPoint x: 396, endPoint y: 159, distance: 84.2
click at [396, 159] on div "Intex Blue Inflatable Pool 1.14M – Compact Kiddie Pool for Age 2+ Summer Essent…" at bounding box center [454, 179] width 287 height 56
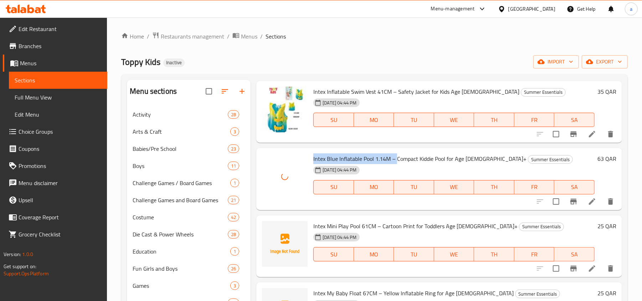
scroll to position [1617, 0]
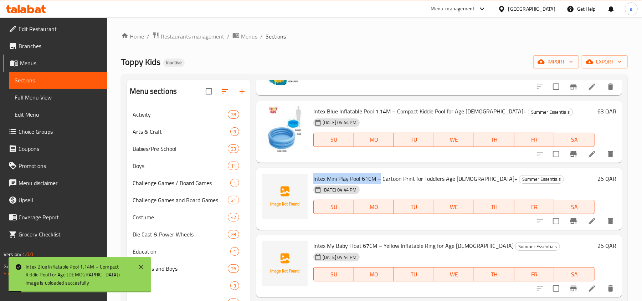
drag, startPoint x: 313, startPoint y: 177, endPoint x: 380, endPoint y: 178, distance: 67.1
click at [380, 178] on div "Intex Mini Play Pool 61CM – Cartoon Print for Toddlers Age 2+ Summer Essentials…" at bounding box center [454, 199] width 287 height 56
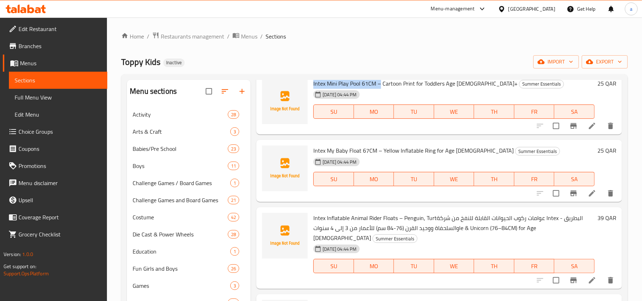
scroll to position [1664, 0]
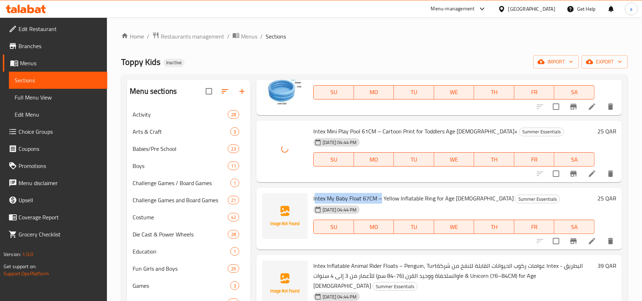
drag, startPoint x: 315, startPoint y: 197, endPoint x: 381, endPoint y: 194, distance: 66.7
click at [381, 194] on span "Intex My Baby Float 67CM – Yellow Inflatable Ring for Age [DEMOGRAPHIC_DATA]" at bounding box center [414, 198] width 200 height 11
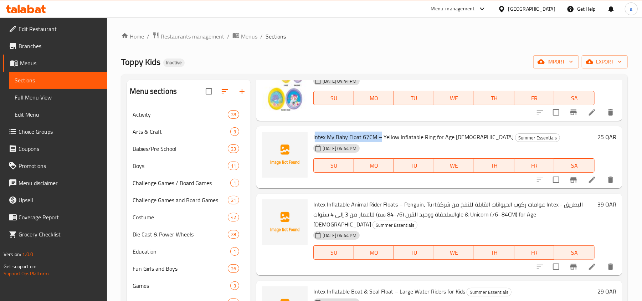
scroll to position [1712, 0]
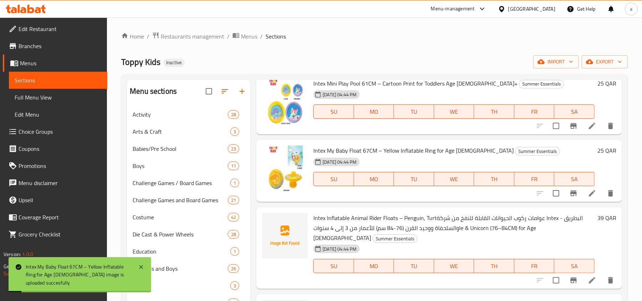
click at [379, 225] on span "Intex Inflatable Animal Rider Floats – Penguin, Turtعوامات ركوب الحيوانات القاب…" at bounding box center [449, 228] width 270 height 31
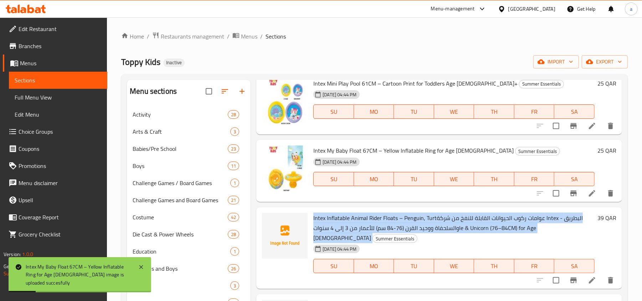
click at [379, 225] on span "Intex Inflatable Animal Rider Floats – Penguin, Turtعوامات ركوب الحيوانات القاب…" at bounding box center [449, 228] width 270 height 31
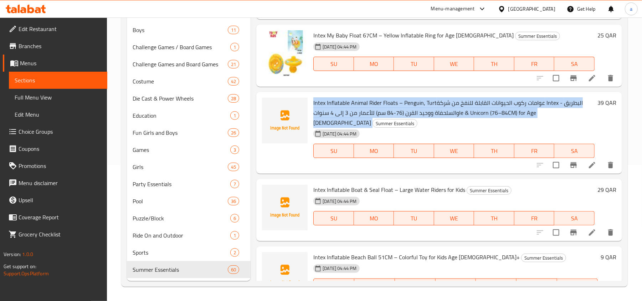
scroll to position [1664, 0]
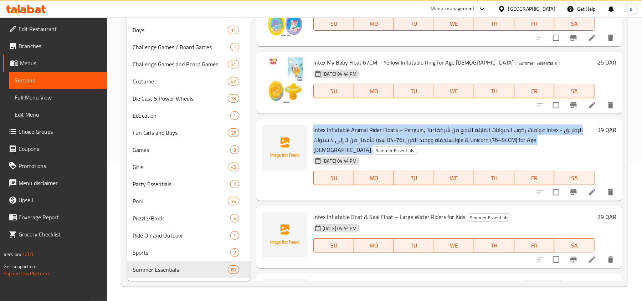
click at [391, 142] on span "Intex Inflatable Animal Rider Floats – Penguin, Turtعوامات ركوب الحيوانات القاب…" at bounding box center [449, 139] width 270 height 31
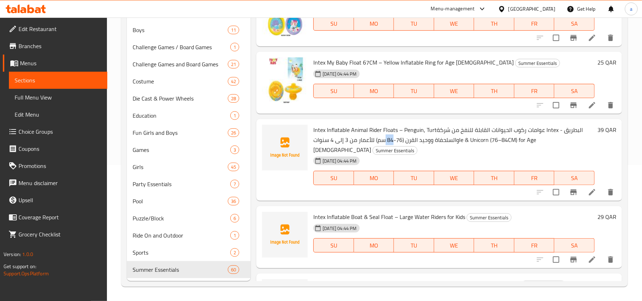
click at [391, 142] on span "Intex Inflatable Animal Rider Floats – Penguin, Turtعوامات ركوب الحيوانات القاب…" at bounding box center [449, 139] width 270 height 31
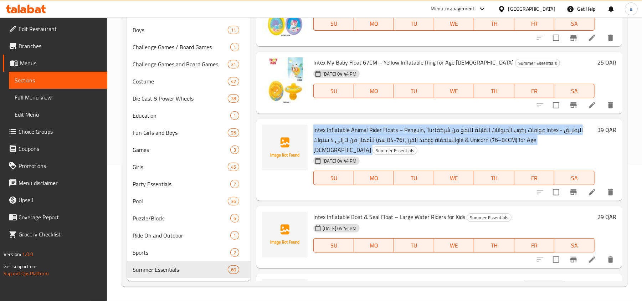
click at [391, 142] on span "Intex Inflatable Animal Rider Floats – Penguin, Turtعوامات ركوب الحيوانات القاب…" at bounding box center [449, 139] width 270 height 31
click at [347, 124] on span "Intex Inflatable Animal Rider Floats – Penguin, Turtعوامات ركوب الحيوانات القاب…" at bounding box center [449, 139] width 270 height 31
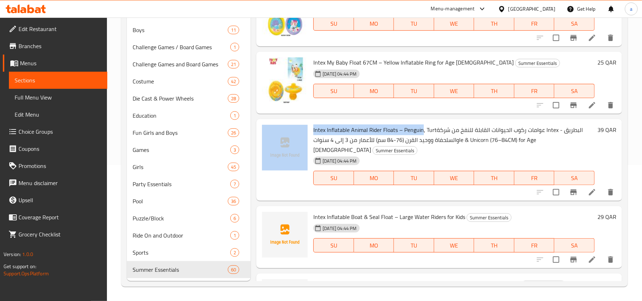
drag, startPoint x: 310, startPoint y: 128, endPoint x: 422, endPoint y: 129, distance: 111.6
click at [422, 129] on div "Intex Inflatable Animal Rider Floats – Penguin, Turtعوامات ركوب الحيوانات القاب…" at bounding box center [439, 160] width 360 height 76
click at [314, 125] on span "Intex Inflatable Animal Rider Floats – Penguin, Turtعوامات ركوب الحيوانات القاب…" at bounding box center [449, 139] width 270 height 31
drag, startPoint x: 313, startPoint y: 126, endPoint x: 423, endPoint y: 129, distance: 109.6
click at [423, 129] on span "Intex Inflatable Animal Rider Floats – Penguin, Turtعوامات ركوب الحيوانات القاب…" at bounding box center [449, 139] width 270 height 31
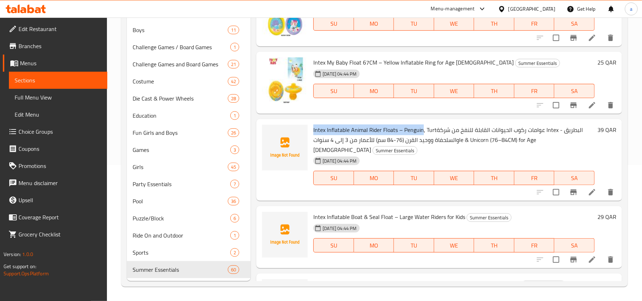
click at [324, 131] on span "Intex Inflatable Animal Rider Floats – Penguin, Turtعوامات ركوب الحيوانات القاب…" at bounding box center [449, 139] width 270 height 31
drag, startPoint x: 314, startPoint y: 128, endPoint x: 434, endPoint y: 131, distance: 119.9
click at [434, 131] on span "Intex Inflatable Animal Rider Floats – Penguin, Turtعوامات ركوب الحيوانات القاب…" at bounding box center [449, 139] width 270 height 31
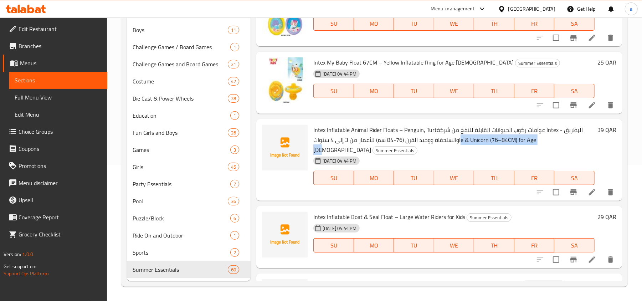
drag, startPoint x: 459, startPoint y: 140, endPoint x: 550, endPoint y: 140, distance: 91.0
click at [550, 140] on h6 "Intex Inflatable Animal Rider Floats – Penguin, Turtعوامات ركوب الحيوانات القاب…" at bounding box center [454, 140] width 281 height 30
click at [465, 142] on span "Intex Inflatable Animal Rider Floats – Penguin, Turtعوامات ركوب الحيوانات القاب…" at bounding box center [449, 139] width 270 height 31
drag, startPoint x: 457, startPoint y: 138, endPoint x: 552, endPoint y: 142, distance: 95.0
click at [552, 142] on h6 "Intex Inflatable Animal Rider Floats – Penguin, Turtعوامات ركوب الحيوانات القاب…" at bounding box center [454, 140] width 281 height 30
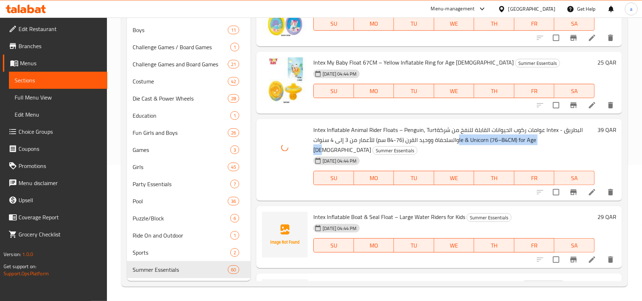
scroll to position [1712, 0]
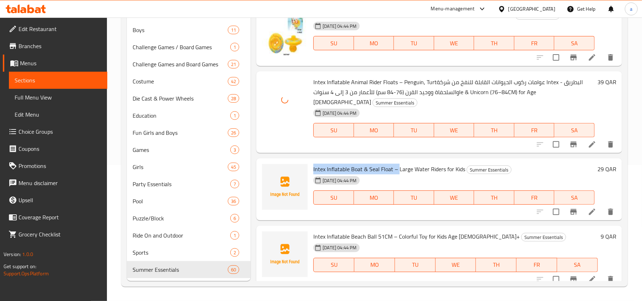
drag, startPoint x: 315, startPoint y: 168, endPoint x: 397, endPoint y: 163, distance: 82.9
click at [397, 163] on div "Intex Inflatable Boat & Seal Float – Large Water Riders for Kids Summer Essenti…" at bounding box center [454, 189] width 287 height 56
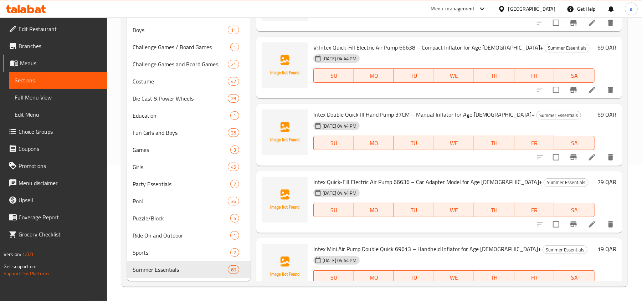
scroll to position [2235, 0]
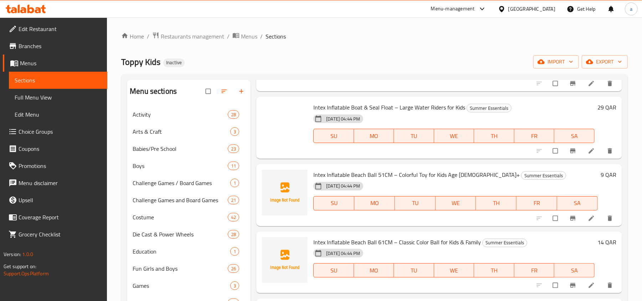
scroll to position [1902, 0]
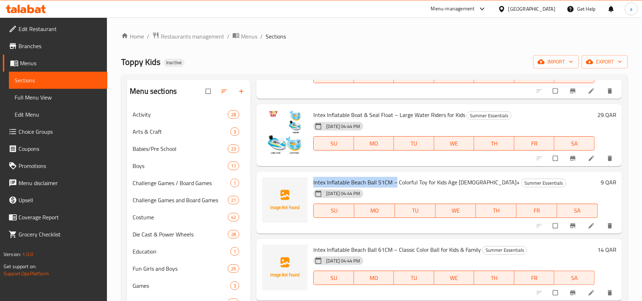
drag, startPoint x: 396, startPoint y: 180, endPoint x: 312, endPoint y: 172, distance: 84.6
click at [312, 172] on div "Intex Inflatable Beach Ball 51CM – Colorful Toy for Kids Age [DEMOGRAPHIC_DATA]…" at bounding box center [439, 203] width 366 height 62
copy span "Intex Inflatable Beach Ball 51CM –"
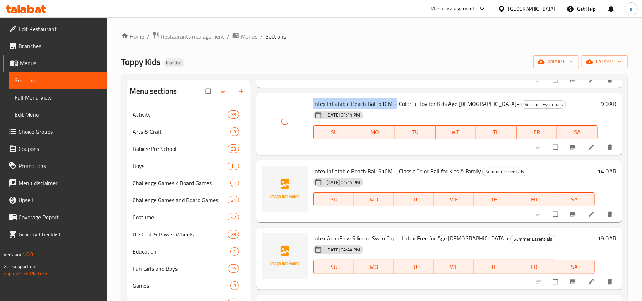
scroll to position [1998, 0]
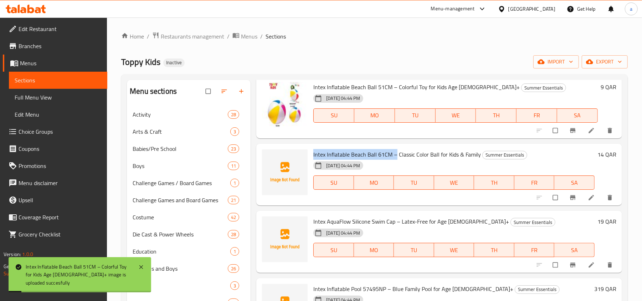
drag, startPoint x: 397, startPoint y: 153, endPoint x: 311, endPoint y: 153, distance: 85.3
click at [311, 153] on div "Intex Inflatable Beach Ball 61CM – Classic Color Ball for Kids & Family Summer …" at bounding box center [454, 175] width 287 height 56
copy span "Intex Inflatable Beach Ball 61CM –"
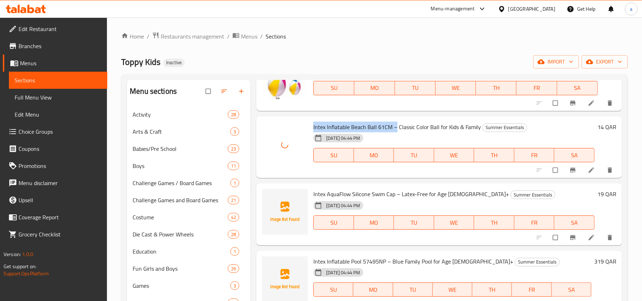
scroll to position [2045, 0]
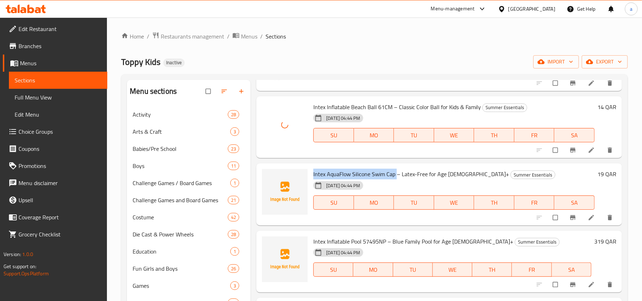
drag, startPoint x: 313, startPoint y: 174, endPoint x: 397, endPoint y: 174, distance: 84.2
click at [397, 174] on span "Intex AquaFlow Silicone Swim Cap – Latex-Free for Age [DEMOGRAPHIC_DATA]+" at bounding box center [412, 174] width 196 height 11
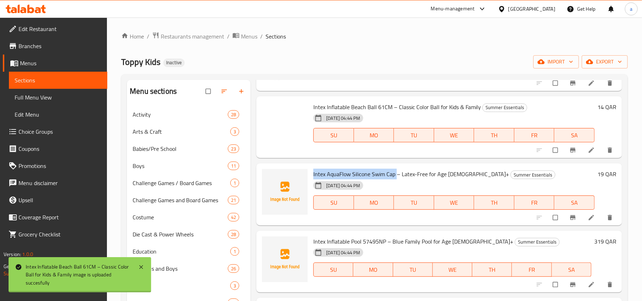
copy span "Intex AquaFlow Silicone Swim Cap"
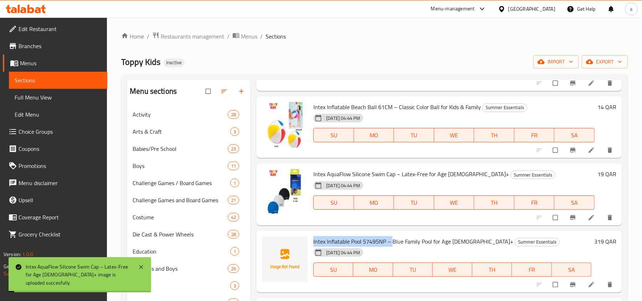
drag, startPoint x: 313, startPoint y: 240, endPoint x: 392, endPoint y: 243, distance: 78.9
click at [392, 243] on div "Intex Inflatable Pool 57495NP – Blue Family Pool for Age 3+ Summer Essentials 1…" at bounding box center [453, 262] width 284 height 56
copy span "Intex Inflatable Pool 57495NP –"
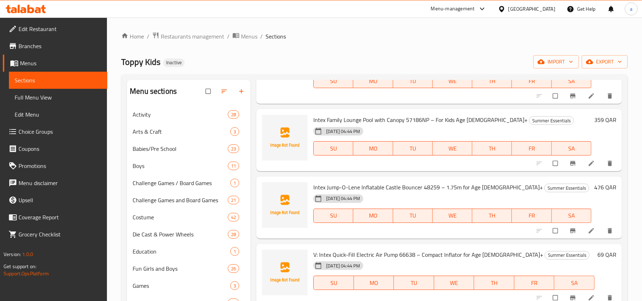
scroll to position [2235, 0]
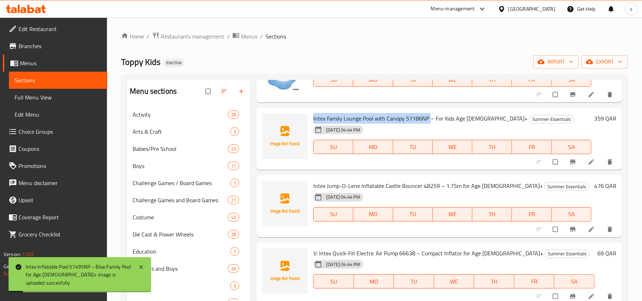
drag, startPoint x: 314, startPoint y: 120, endPoint x: 429, endPoint y: 121, distance: 115.6
click at [429, 121] on span "Intex Family Lounge Pool with Canopy 57186NP – For Kids Age [DEMOGRAPHIC_DATA]+" at bounding box center [421, 118] width 214 height 11
copy span "Intex Family Lounge Pool with Canopy 57186NP"
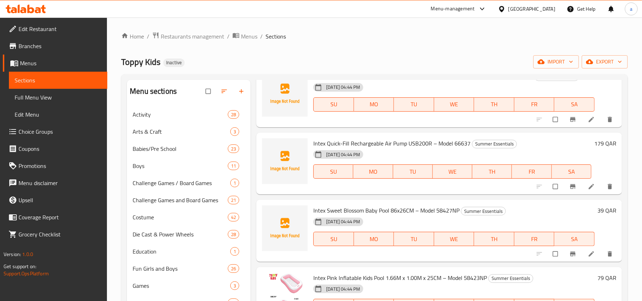
scroll to position [2663, 0]
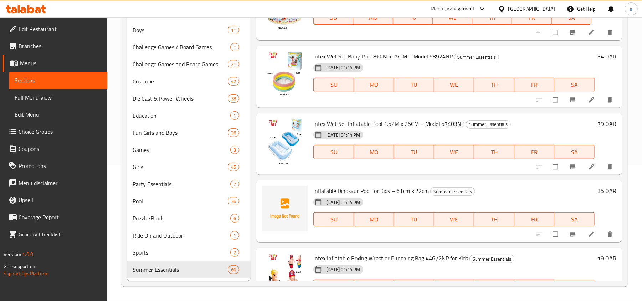
scroll to position [3356, 0]
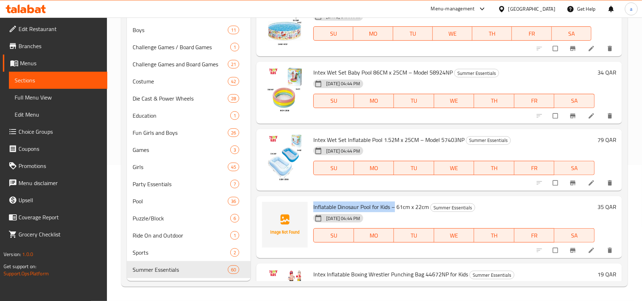
drag, startPoint x: 396, startPoint y: 206, endPoint x: 311, endPoint y: 203, distance: 84.2
click at [311, 203] on div "Inflatable Dinosaur Pool for Kids – 61cm x 22cm Summer Essentials 12-09-2025 04…" at bounding box center [454, 227] width 287 height 56
click at [320, 203] on span "Inflatable Dinosaur Pool for Kids – 61cm x 22cm" at bounding box center [372, 207] width 116 height 11
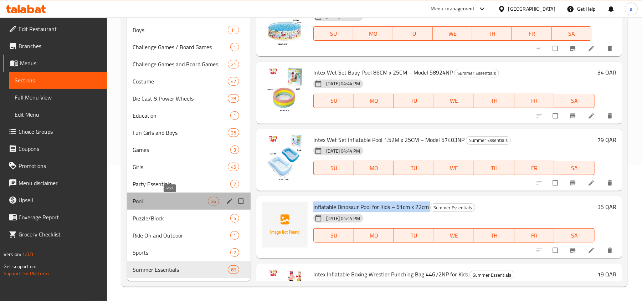
click at [151, 203] on span "Pool" at bounding box center [170, 201] width 75 height 9
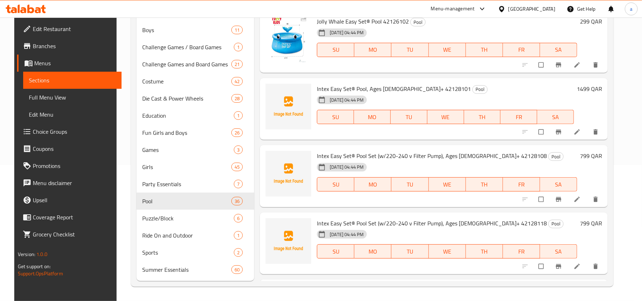
scroll to position [428, 0]
drag, startPoint x: 312, startPoint y: 86, endPoint x: 408, endPoint y: 86, distance: 96.0
click at [408, 86] on div "Intex Easy Set® Pool, Ages 3+ 42128101 Pool 12-09-2025 04:44 PM SU MO TU WE TH …" at bounding box center [445, 108] width 263 height 56
click at [401, 86] on span "Intex Easy Set® Pool, Ages 3+ 42128101" at bounding box center [394, 88] width 154 height 11
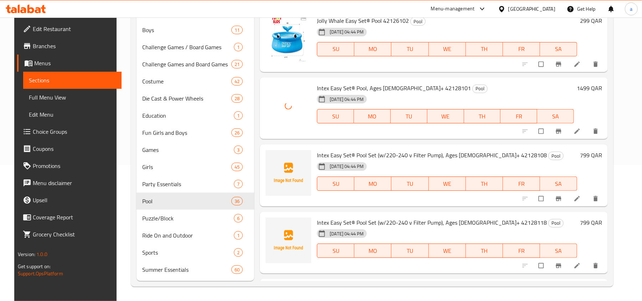
click at [342, 154] on span "Intex Easy Set® Pool Set (w/220-240 v Filter Pump), Ages 6+ 42128108" at bounding box center [432, 155] width 230 height 11
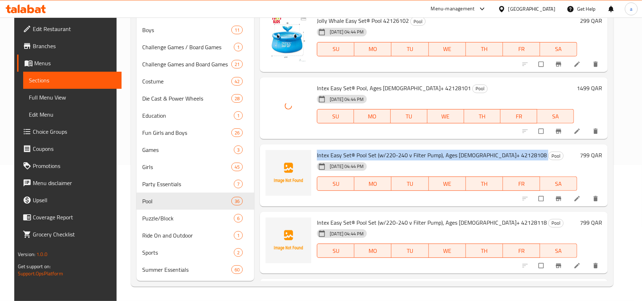
click at [342, 154] on span "Intex Easy Set® Pool Set (w/220-240 v Filter Pump), Ages 6+ 42128108" at bounding box center [432, 155] width 230 height 11
copy h6 "Intex Easy Set® Pool Set (w/220-240 v Filter Pump), Ages 6+ 42128108"
click at [475, 155] on span "Intex Easy Set® Pool Set (w/220-240 v Filter Pump), Ages 6+ 42128108" at bounding box center [432, 155] width 230 height 11
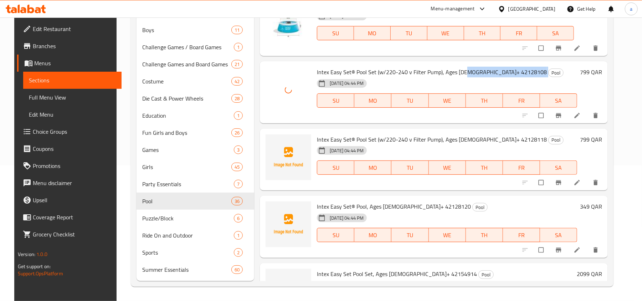
scroll to position [523, 0]
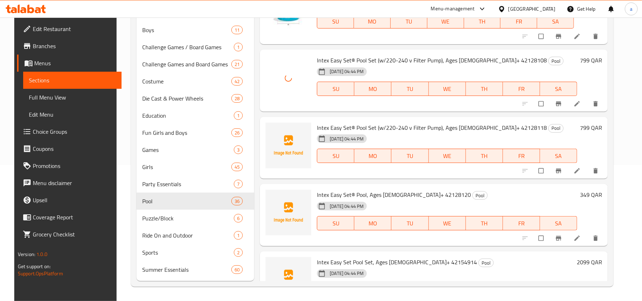
click at [471, 128] on span "Intex Easy Set® Pool Set (w/220-240 v Filter Pump), Ages 6+ 42128118" at bounding box center [432, 127] width 230 height 11
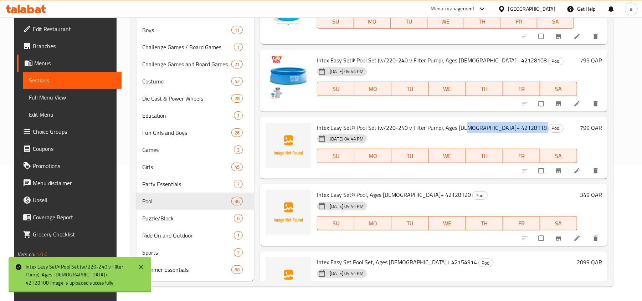
copy h6 "42128118"
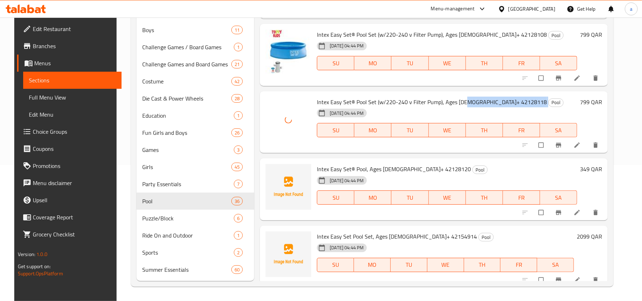
scroll to position [571, 0]
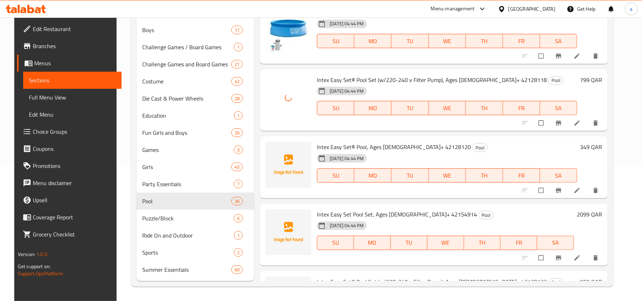
click at [398, 147] on span "Intex Easy Set® Pool, Ages 6+ 42128120" at bounding box center [394, 147] width 154 height 11
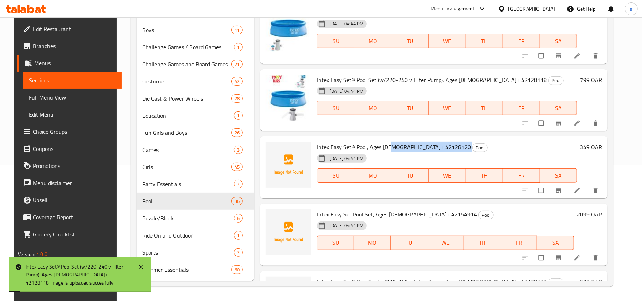
copy h6 "42128120"
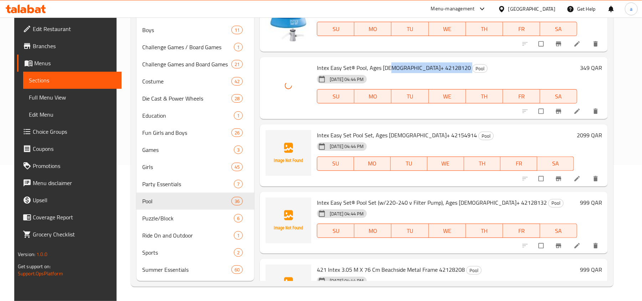
scroll to position [666, 0]
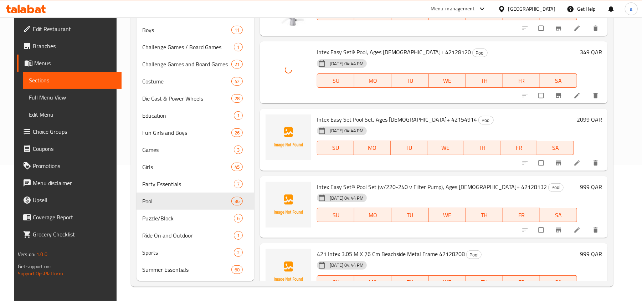
click at [346, 119] on span "Intex Easy Set Pool Set, Ages 6+ 42154914" at bounding box center [397, 119] width 160 height 11
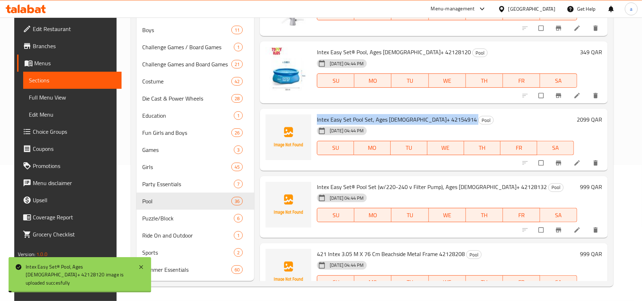
click at [346, 119] on span "Intex Easy Set Pool Set, Ages 6+ 42154914" at bounding box center [397, 119] width 160 height 11
click at [403, 118] on span "Intex Easy Set Pool Set, Ages 6+ 42154914" at bounding box center [397, 119] width 160 height 11
copy h6 "42154914"
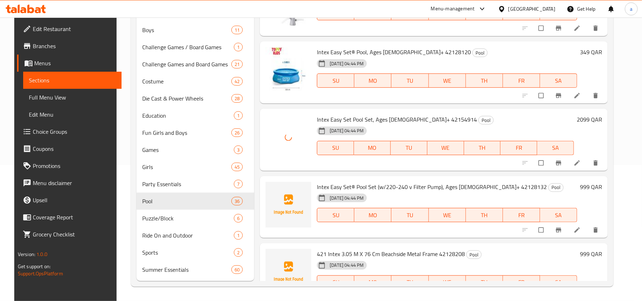
click at [479, 186] on span "Intex Easy Set® Pool Set (w/220-240 v Filter Pump), Ages 6+ 42128132" at bounding box center [432, 187] width 230 height 11
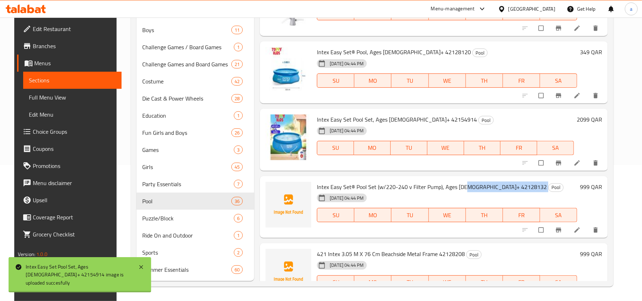
copy h6 "42128132"
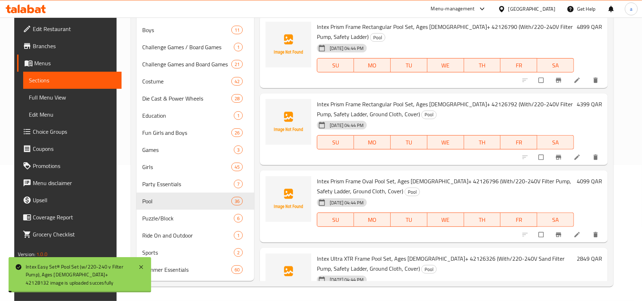
scroll to position [2182, 0]
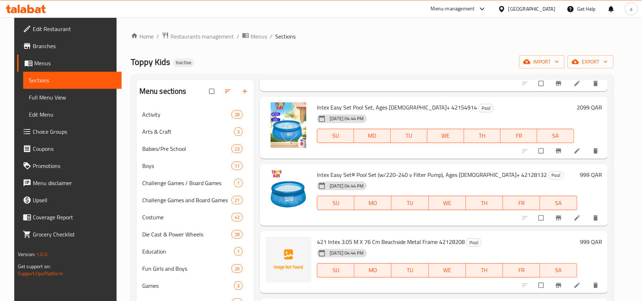
scroll to position [898, 0]
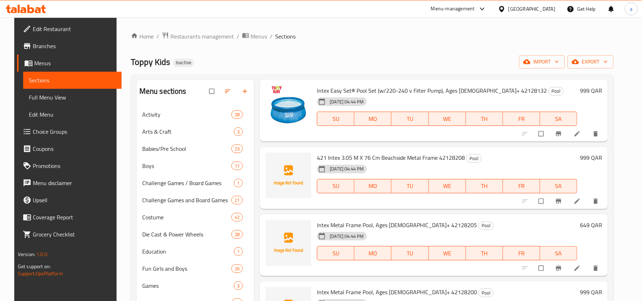
click at [450, 157] on span "421 Intex 3.05 M X 76 Cm Beachside Metal Frame 42128208" at bounding box center [391, 157] width 148 height 11
copy h6 "42128208"
click at [406, 223] on span "Intex Metal Frame Pool, Ages 6+ 42128205" at bounding box center [397, 225] width 160 height 11
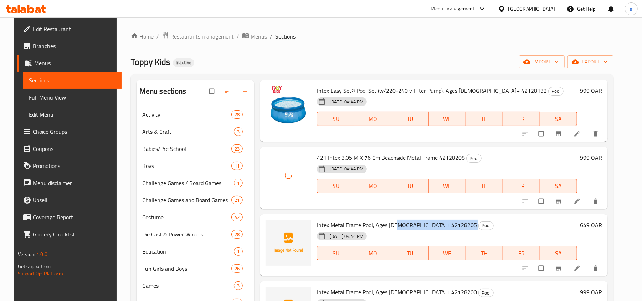
click at [406, 223] on span "Intex Metal Frame Pool, Ages 6+ 42128205" at bounding box center [397, 225] width 160 height 11
copy h6 "42128205"
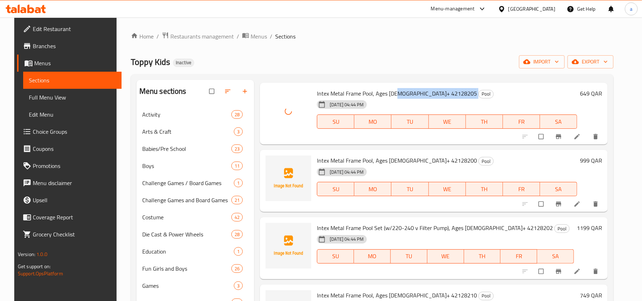
scroll to position [1040, 0]
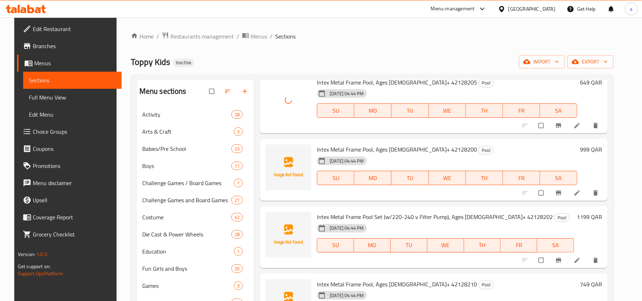
click at [411, 149] on span "Intex Metal Frame Pool, Ages 6+ 42128200" at bounding box center [397, 149] width 160 height 11
copy h6 "42128200"
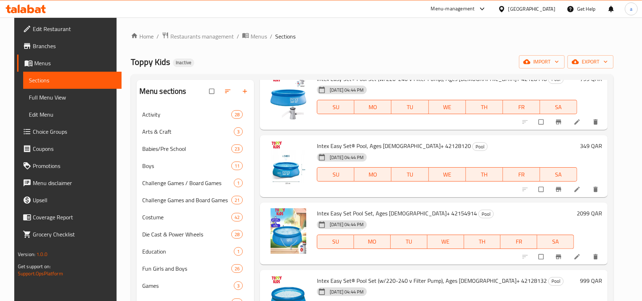
scroll to position [660, 0]
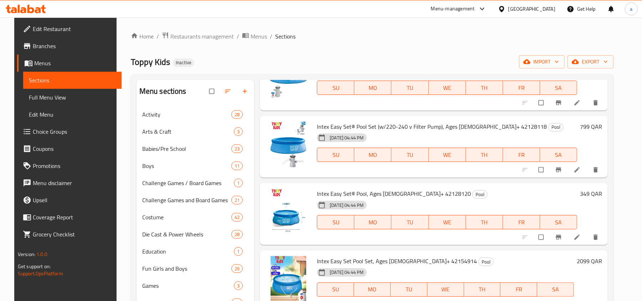
click at [400, 191] on span "Intex Easy Set® Pool, Ages [DEMOGRAPHIC_DATA]+ 42128120" at bounding box center [394, 193] width 154 height 11
copy h6 "42128120"
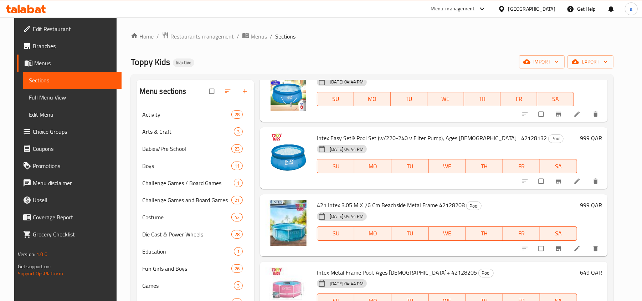
scroll to position [993, 0]
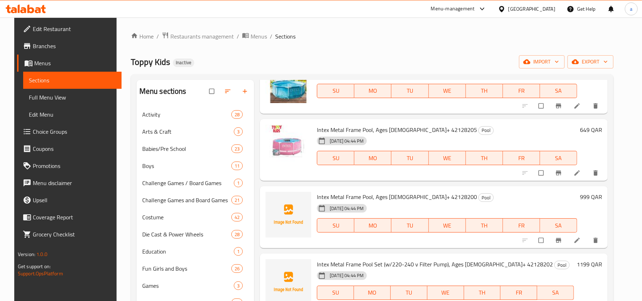
click at [402, 196] on span "Intex Metal Frame Pool, Ages [DEMOGRAPHIC_DATA]+ 42128200" at bounding box center [397, 197] width 160 height 11
copy h6 "42128200"
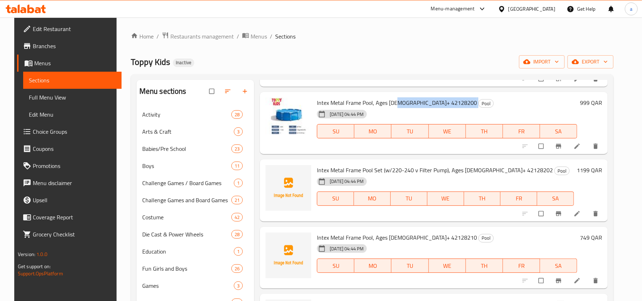
scroll to position [1088, 0]
click at [478, 172] on span "Intex Metal Frame Pool Set (w/220-240 v Filter Pump), Ages [DEMOGRAPHIC_DATA]+ …" at bounding box center [435, 169] width 236 height 11
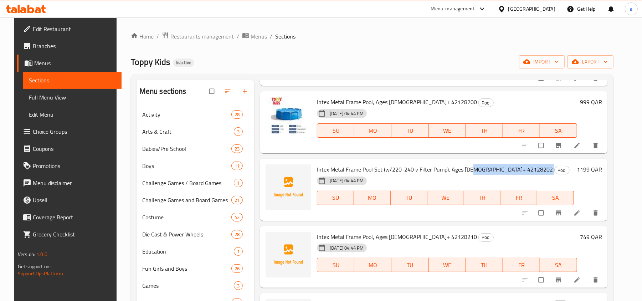
click at [478, 172] on span "Intex Metal Frame Pool Set (w/220-240 v Filter Pump), Ages [DEMOGRAPHIC_DATA]+ …" at bounding box center [435, 169] width 236 height 11
copy h6 "42128202"
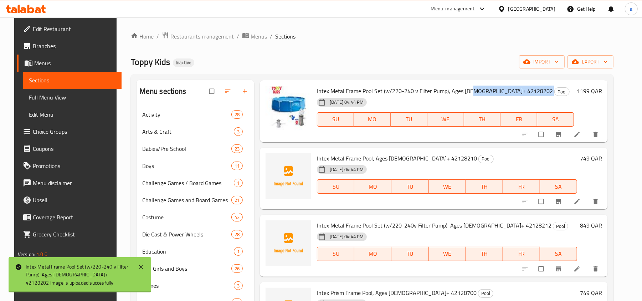
scroll to position [1183, 0]
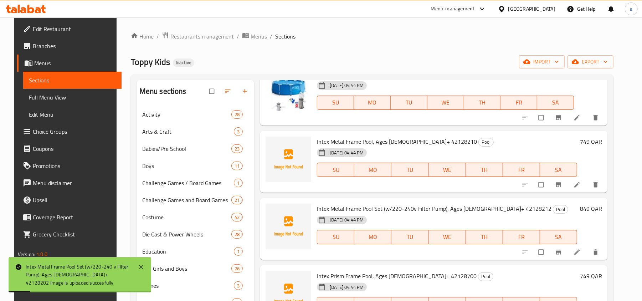
click at [406, 143] on span "Intex Metal Frame Pool, Ages [DEMOGRAPHIC_DATA]+ 42128210" at bounding box center [397, 141] width 160 height 11
copy h6 "42128210"
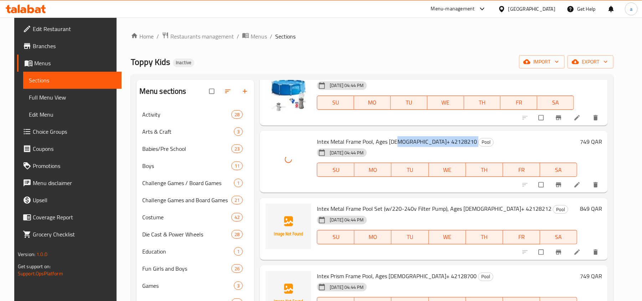
click at [480, 209] on span "Intex Metal Frame Pool Set (w/220-240v Filter Pump), Ages [DEMOGRAPHIC_DATA]+ 4…" at bounding box center [434, 208] width 235 height 11
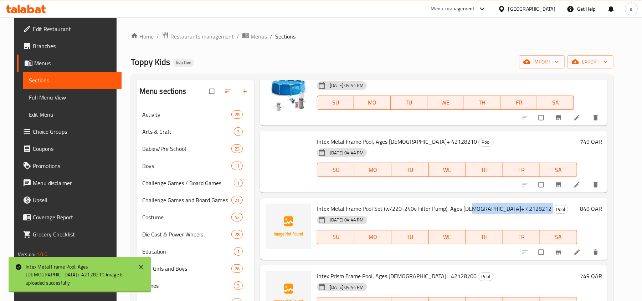
click at [480, 209] on span "Intex Metal Frame Pool Set (w/220-240v Filter Pump), Ages [DEMOGRAPHIC_DATA]+ 4…" at bounding box center [434, 208] width 235 height 11
copy h6 "42128212"
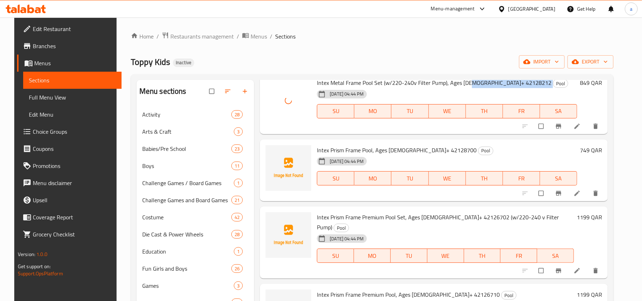
scroll to position [1326, 0]
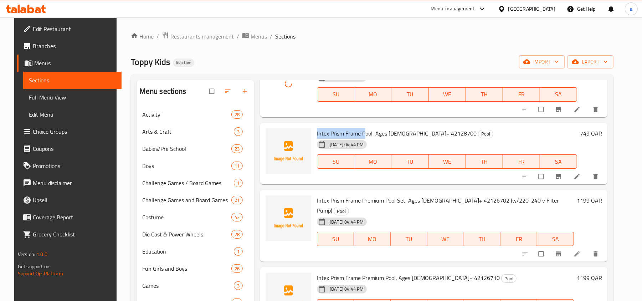
drag, startPoint x: 312, startPoint y: 133, endPoint x: 361, endPoint y: 133, distance: 48.9
click at [361, 133] on div "Intex Prism Frame Pool, Ages 6+ 42128700 Pool 12-09-2025 04:44 PM SU MO TU WE T…" at bounding box center [447, 154] width 266 height 56
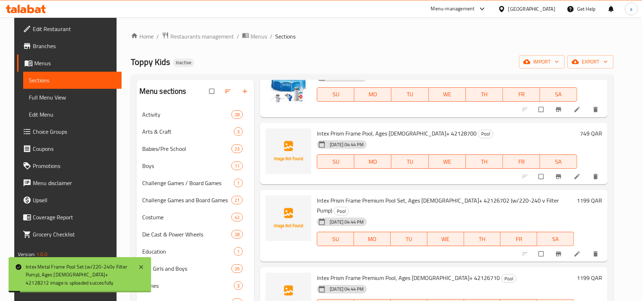
click at [404, 133] on span "Intex Prism Frame Pool, Ages [DEMOGRAPHIC_DATA]+ 42128700" at bounding box center [397, 133] width 160 height 11
copy h6 "42128700"
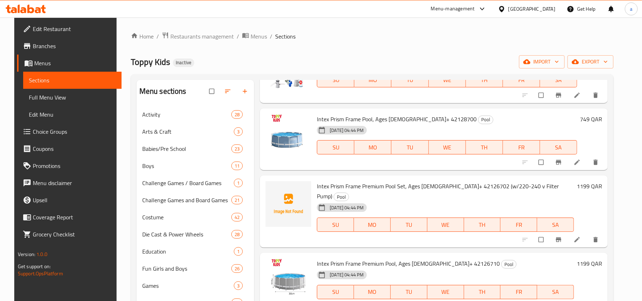
scroll to position [1332, 0]
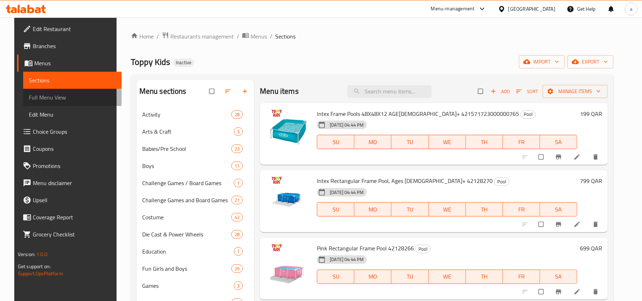
click at [36, 95] on span "Full Menu View" at bounding box center [72, 97] width 87 height 9
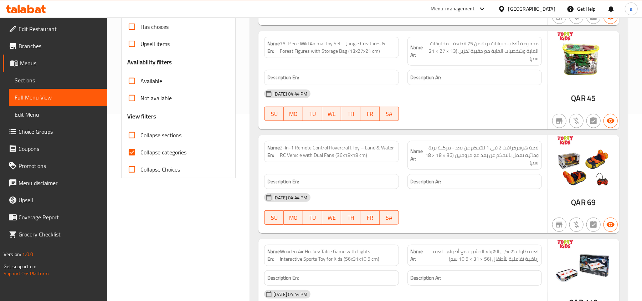
scroll to position [190, 0]
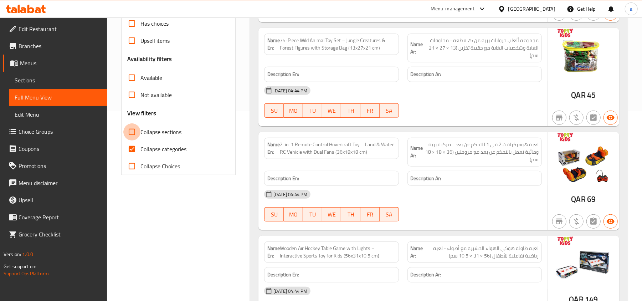
click at [132, 133] on input "Collapse sections" at bounding box center [131, 131] width 17 height 17
checkbox input "true"
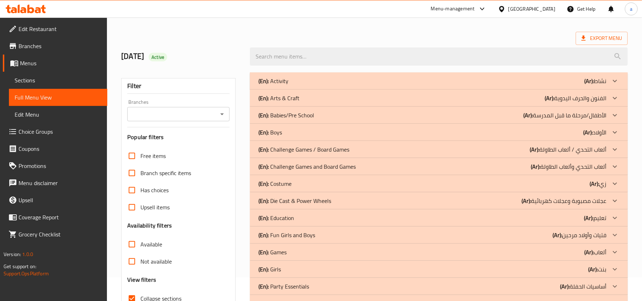
scroll to position [23, 0]
click at [336, 82] on div "(En): Activity (Ar): نشاط" at bounding box center [433, 81] width 348 height 9
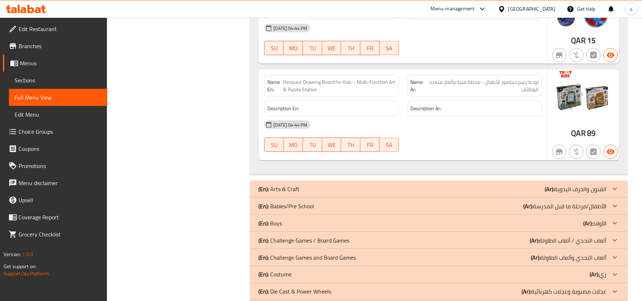
scroll to position [2638, 0]
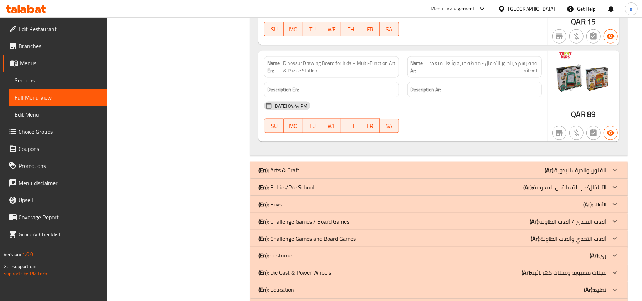
click at [305, 174] on div "(En): Arts & Craft (Ar): الفنون والحرف اليدوية" at bounding box center [433, 170] width 348 height 9
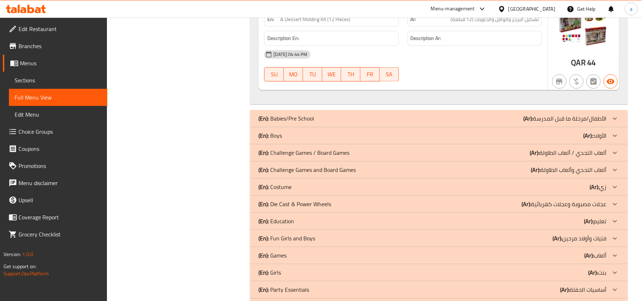
scroll to position [3067, 0]
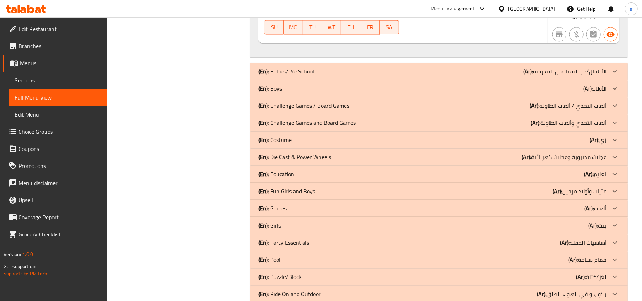
click at [320, 76] on div "(En): Babies/Pre School (Ar): الأطفال/مرحلة ما قبل المدرسة" at bounding box center [433, 71] width 348 height 9
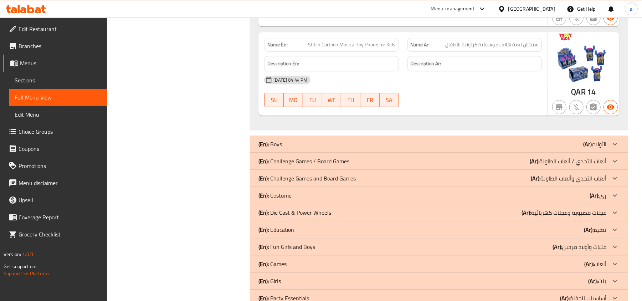
scroll to position [5254, 0]
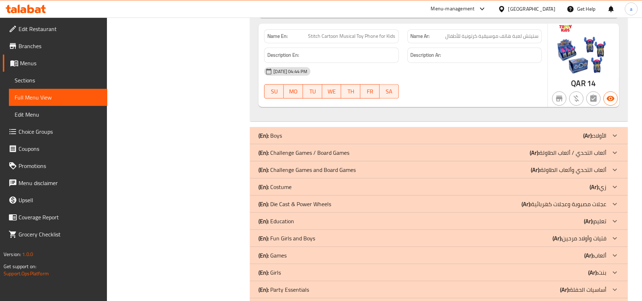
click at [301, 140] on div "(En): Boys (Ar): الأولاد" at bounding box center [433, 135] width 348 height 9
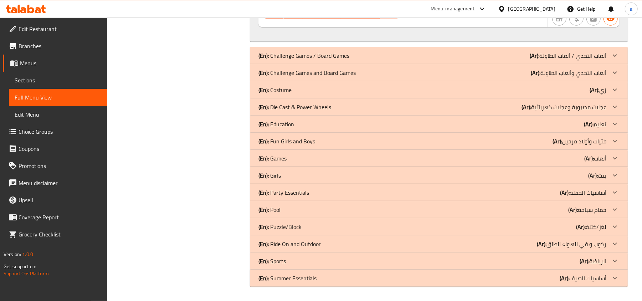
scroll to position [6452, 0]
click at [322, 57] on p "(En): Challenge Games / Board Games" at bounding box center [304, 55] width 91 height 9
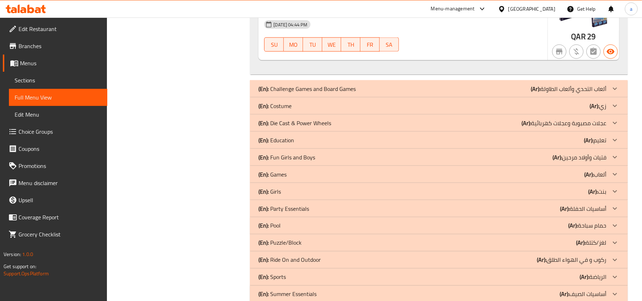
scroll to position [6547, 0]
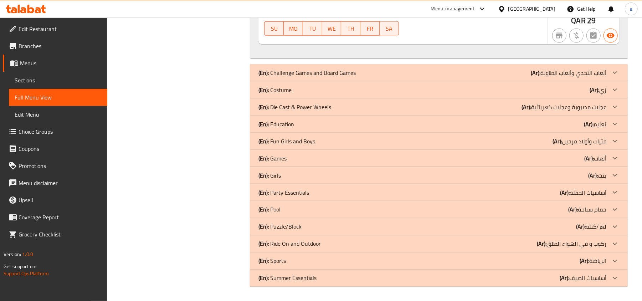
click at [353, 77] on p "(En): Challenge Games and Board Games" at bounding box center [307, 72] width 97 height 9
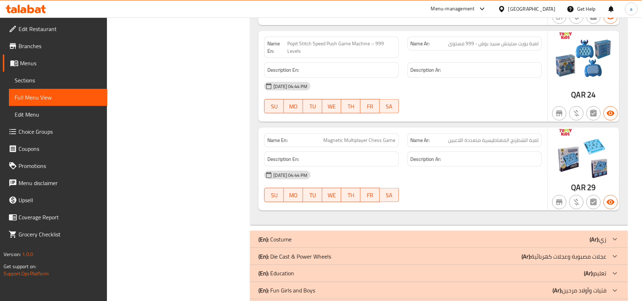
scroll to position [8585, 0]
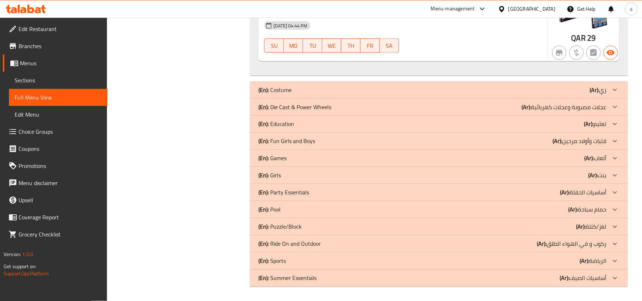
click at [312, 86] on div "(En): Costume (Ar): زي" at bounding box center [433, 90] width 348 height 9
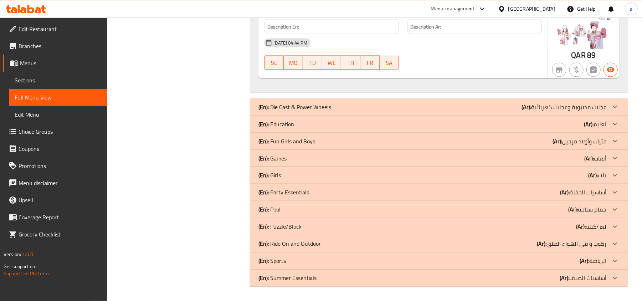
scroll to position [12419, 0]
click at [348, 103] on div "(En): Die Cast & Power Wheels (Ar): عجلات مصبوبة وعجلات كهربائية" at bounding box center [433, 107] width 348 height 9
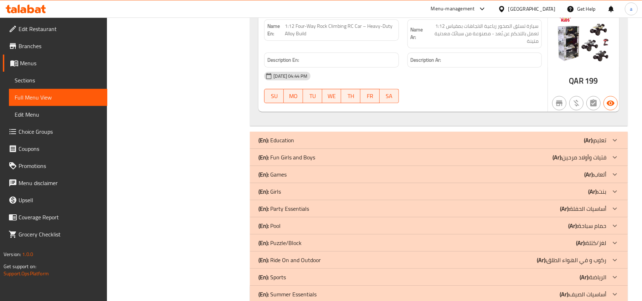
scroll to position [15130, 0]
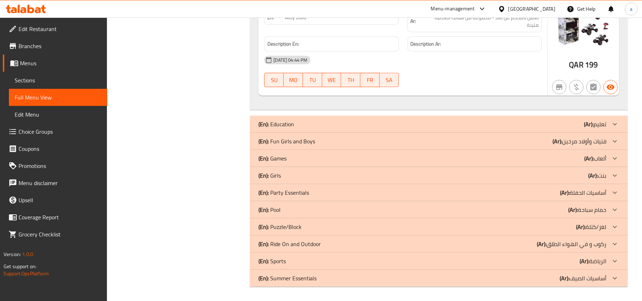
click at [317, 127] on div "(En): Education (Ar): تعليم" at bounding box center [433, 124] width 348 height 9
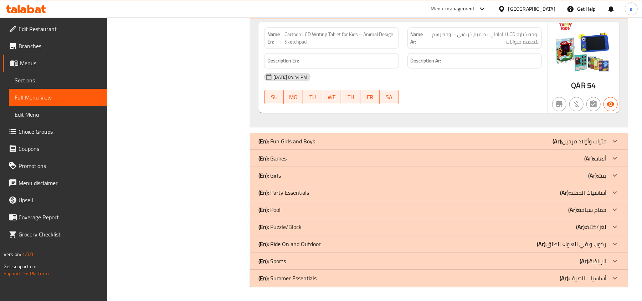
scroll to position [15254, 0]
click at [375, 139] on div "(En): Fun Girls and Boys (Ar): فتيات وأولاد مرحين" at bounding box center [433, 141] width 348 height 9
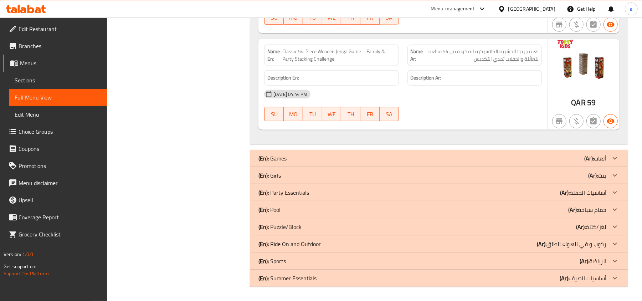
scroll to position [17782, 0]
click at [441, 159] on div "(En): Games (Ar): ألعاب" at bounding box center [433, 158] width 348 height 9
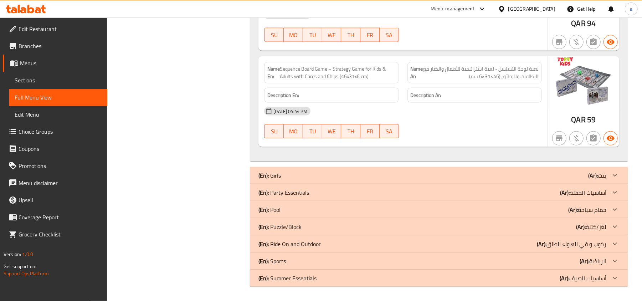
scroll to position [18096, 0]
click at [423, 178] on div "(En): Girls (Ar): بنت" at bounding box center [433, 175] width 348 height 9
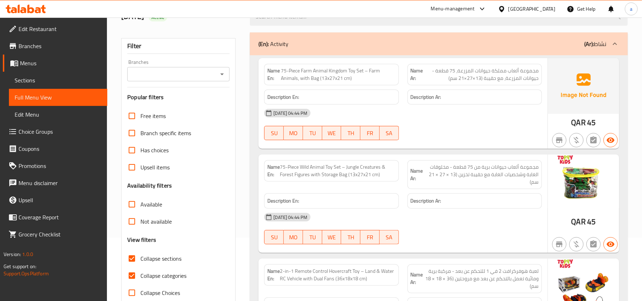
scroll to position [190, 0]
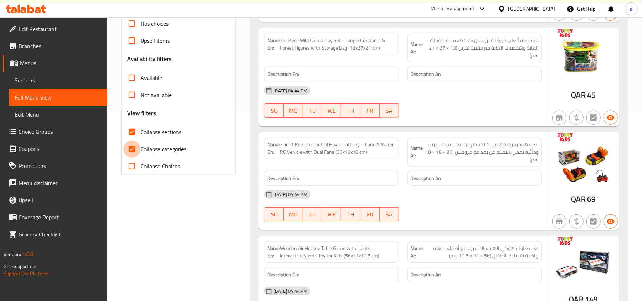
click at [130, 148] on input "Collapse categories" at bounding box center [131, 149] width 17 height 17
checkbox input "false"
click at [132, 131] on input "Collapse sections" at bounding box center [131, 131] width 17 height 17
checkbox input "true"
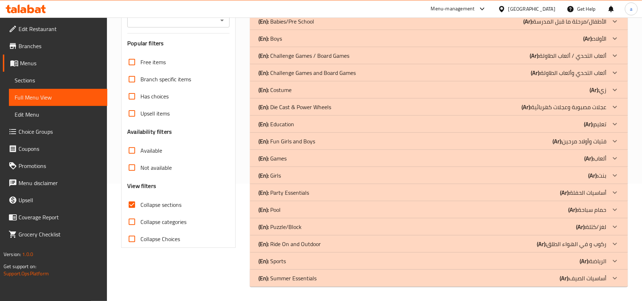
scroll to position [118, 0]
click at [298, 210] on div "(En): Pool (Ar): حمام سباحة" at bounding box center [433, 209] width 348 height 9
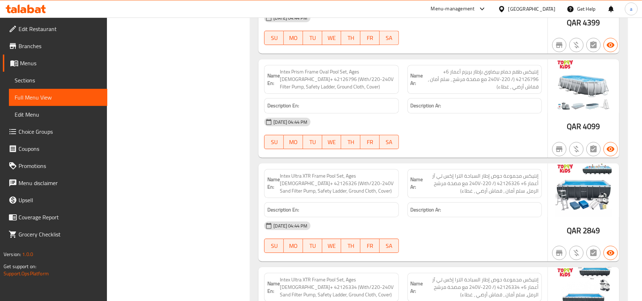
scroll to position [3637, 0]
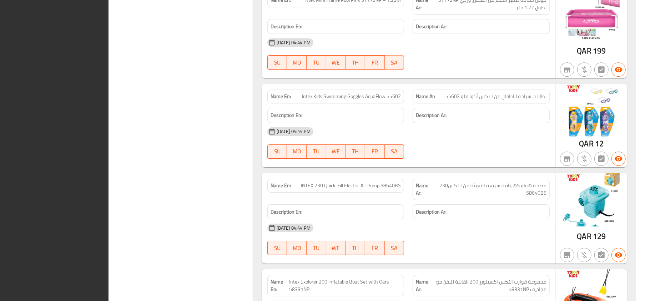
scroll to position [9440, 0]
